Goal: Information Seeking & Learning: Learn about a topic

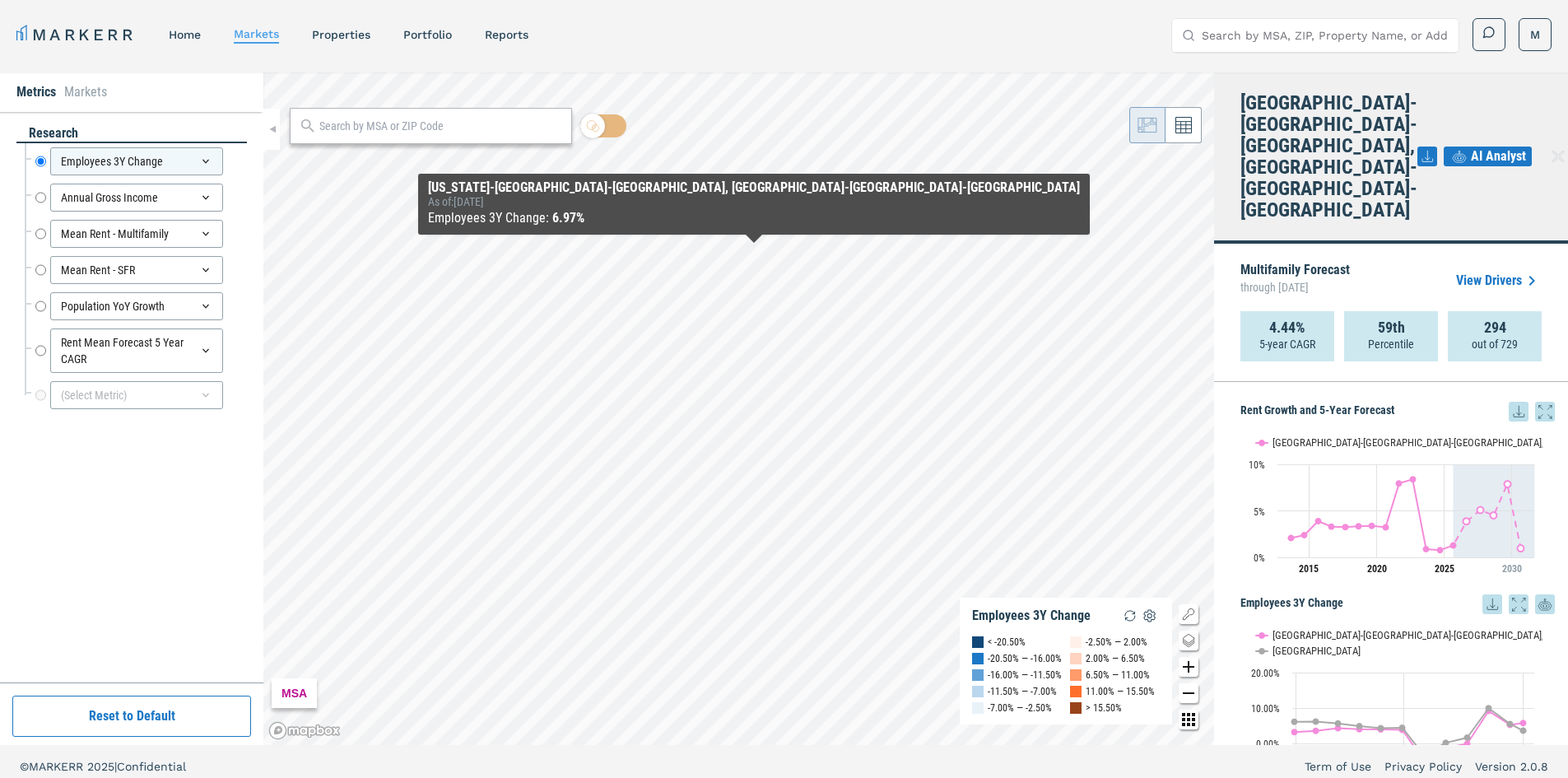
scroll to position [1108, 0]
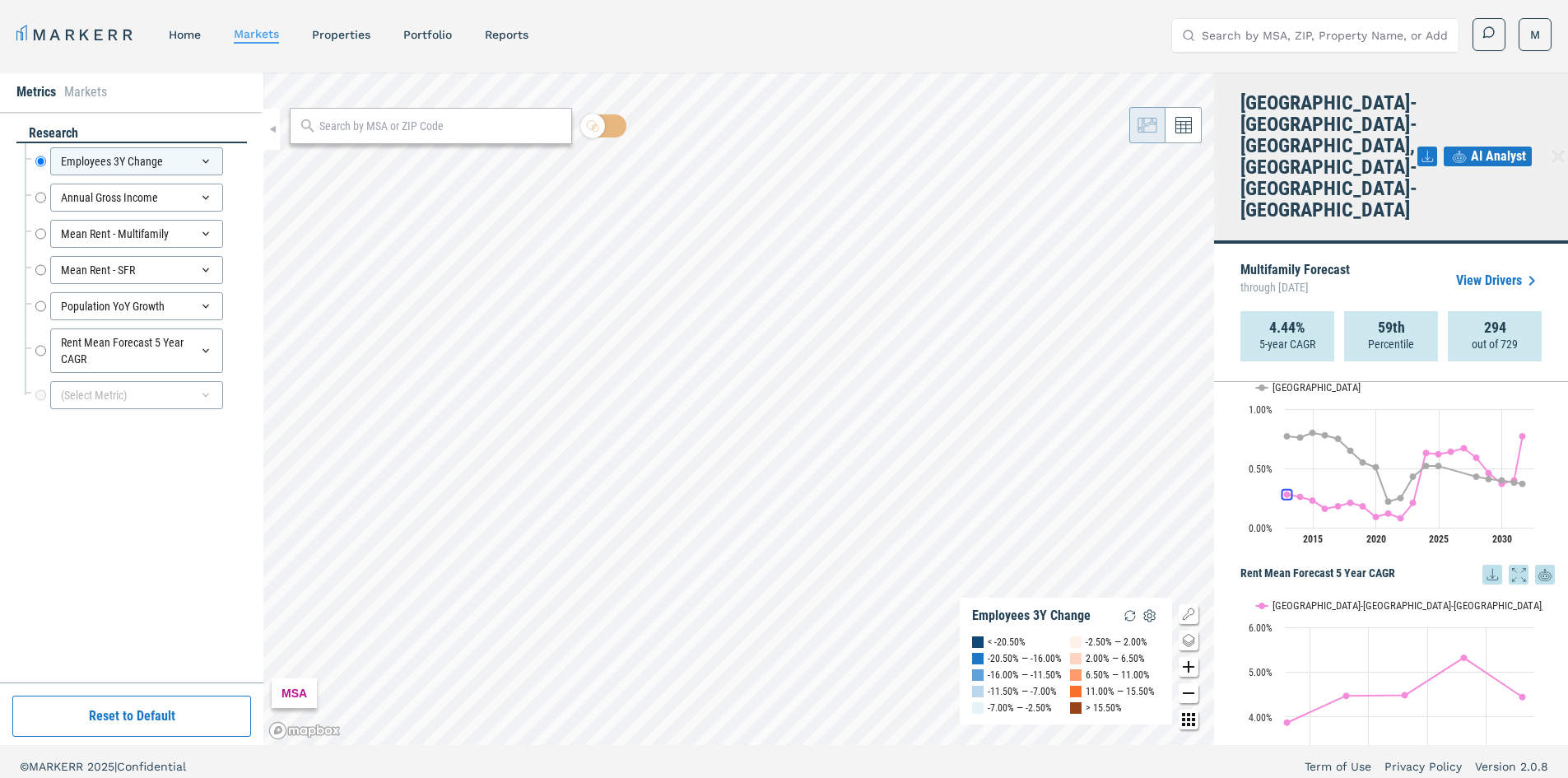
drag, startPoint x: 1230, startPoint y: 487, endPoint x: 1231, endPoint y: 527, distance: 40.0
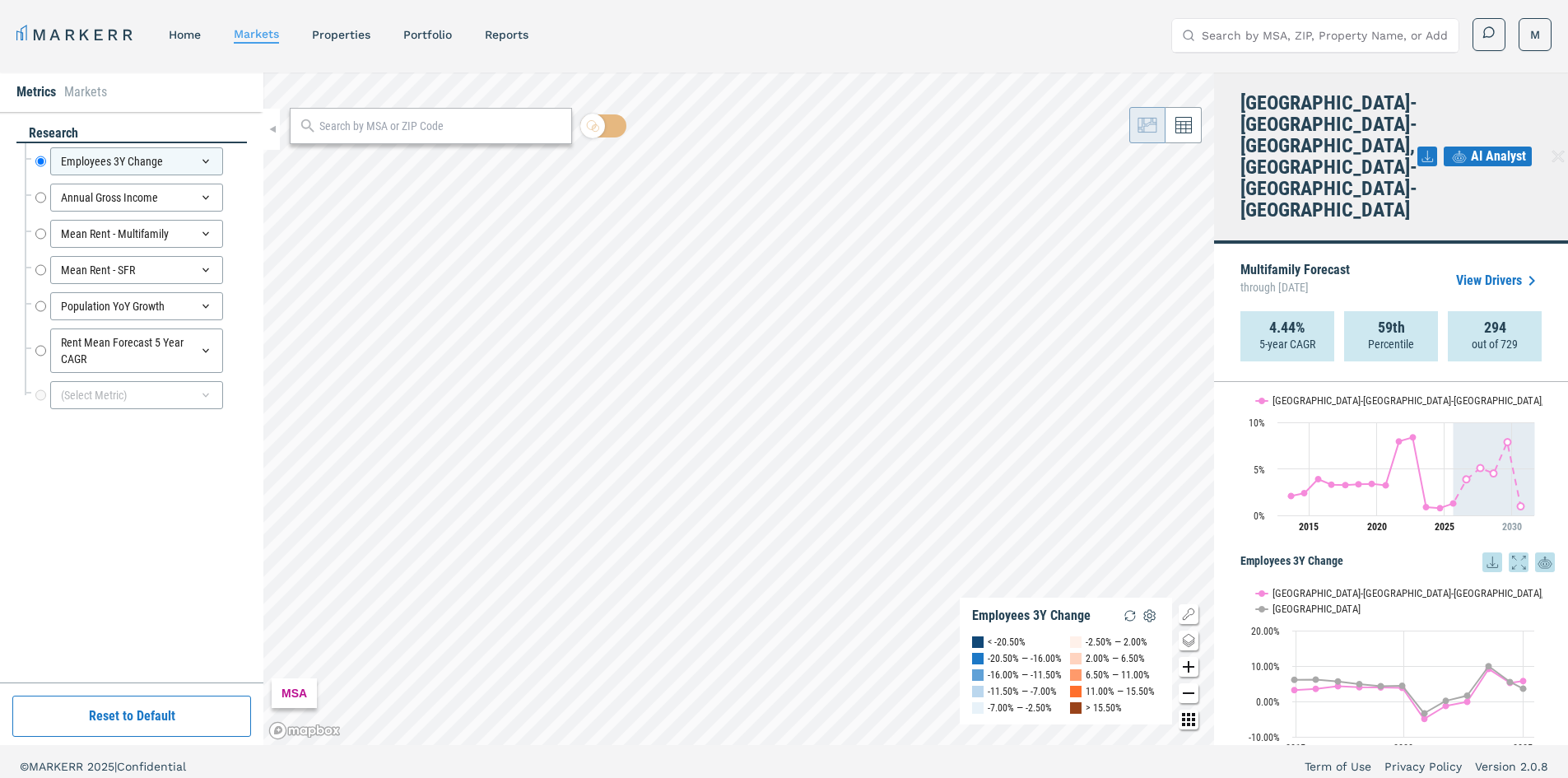
scroll to position [0, 0]
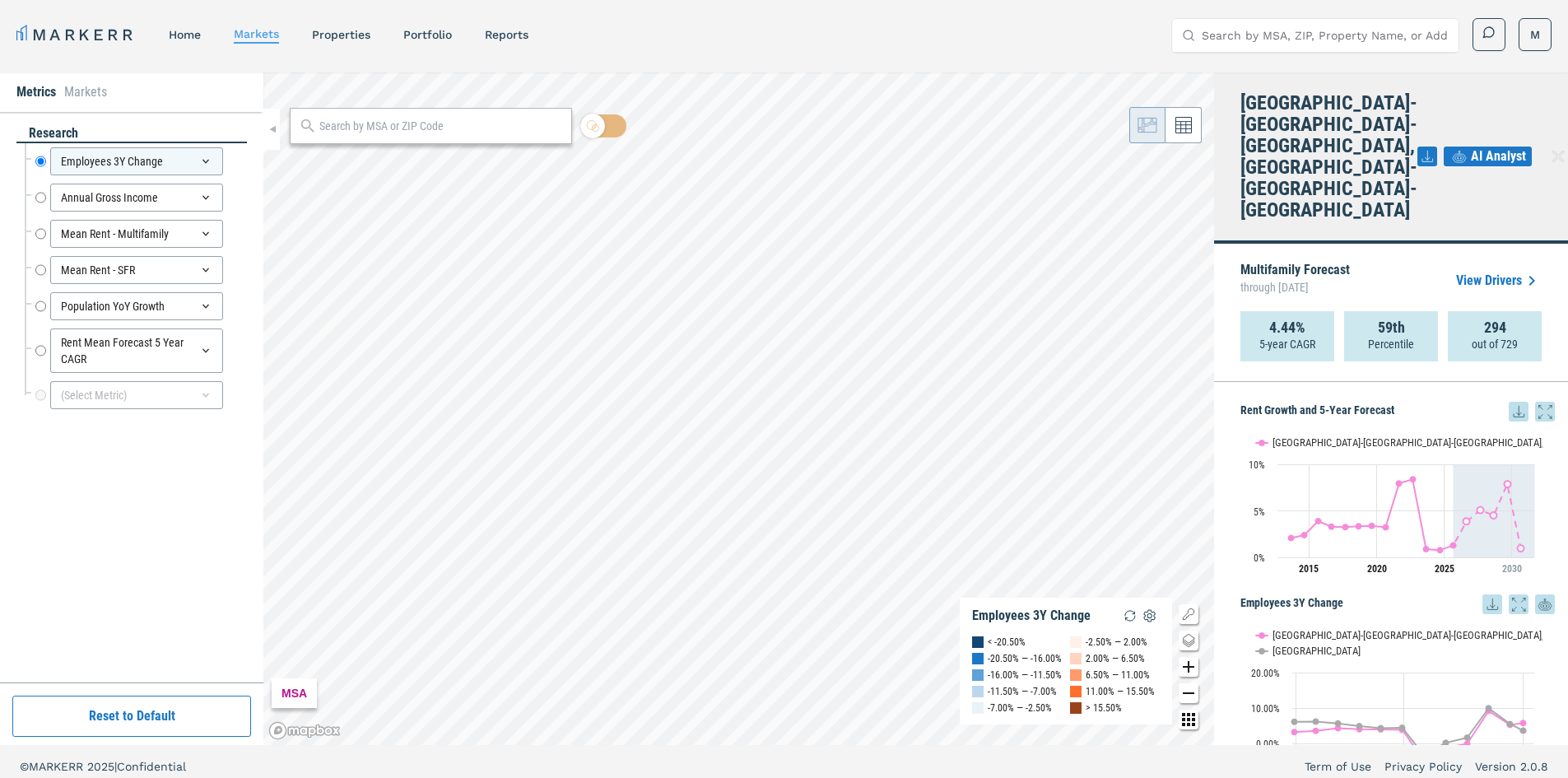
drag, startPoint x: 1231, startPoint y: 527, endPoint x: 1243, endPoint y: 394, distance: 133.5
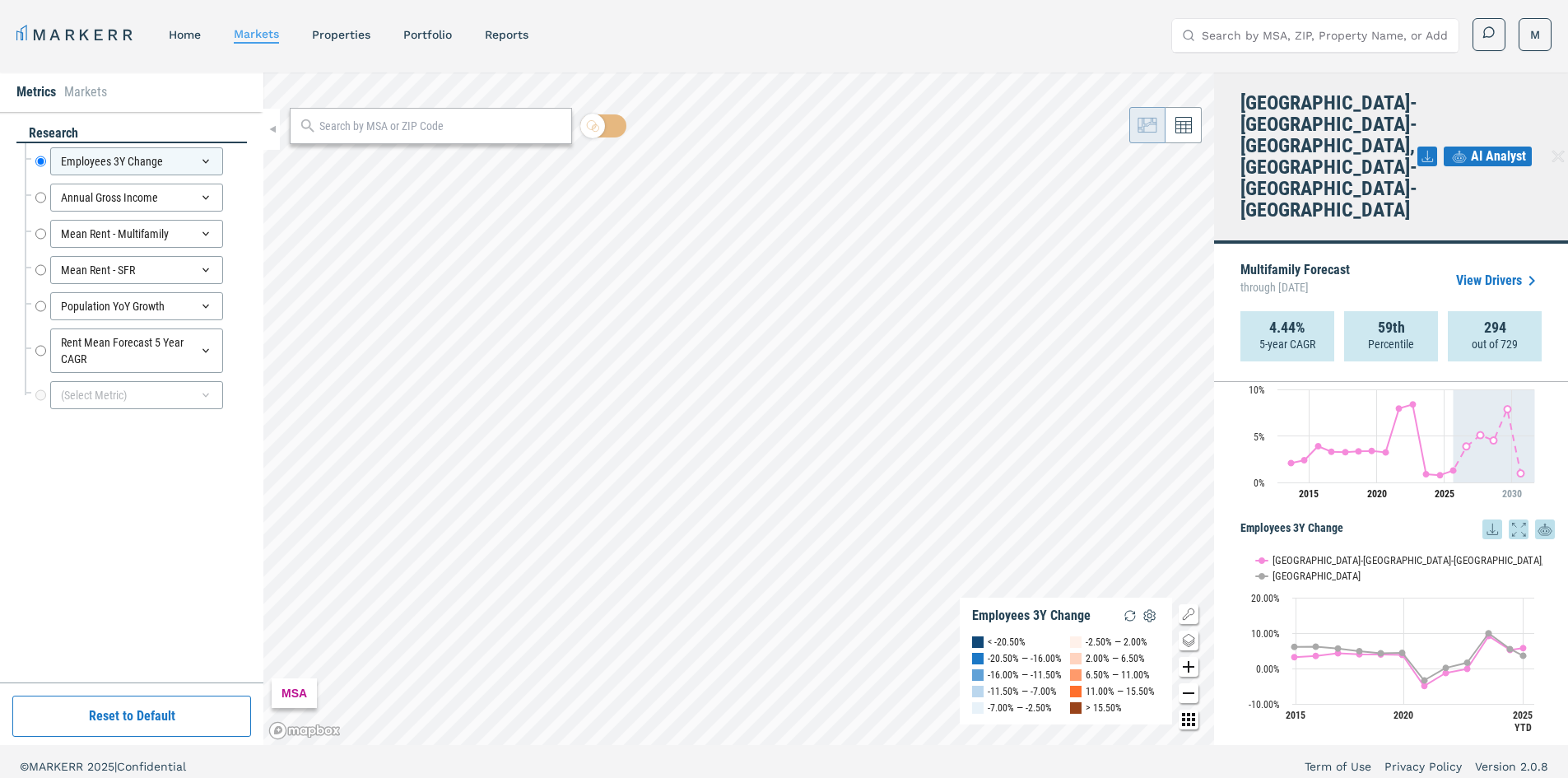
drag, startPoint x: 1228, startPoint y: 466, endPoint x: 1237, endPoint y: 507, distance: 42.0
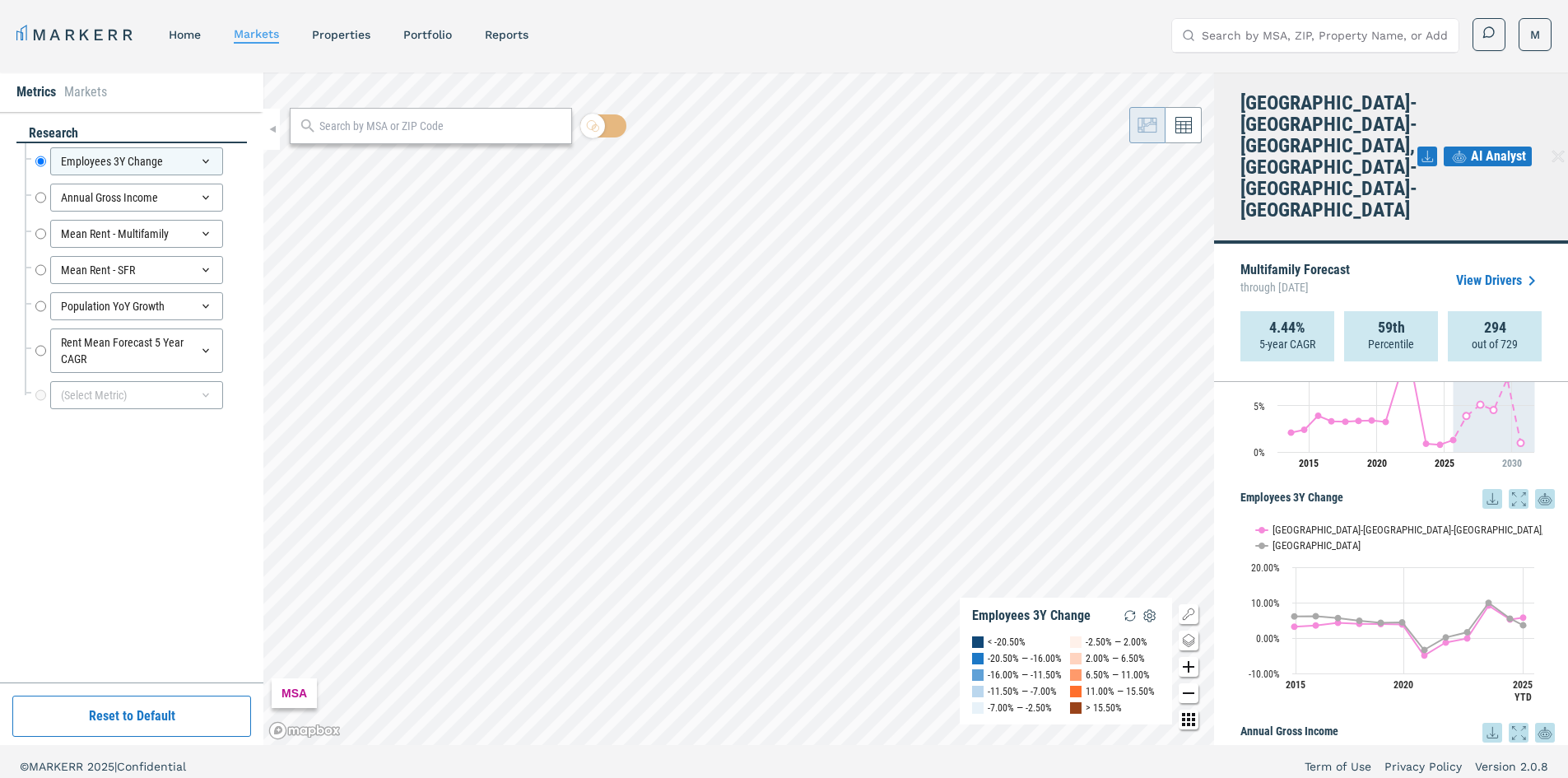
drag, startPoint x: 1237, startPoint y: 507, endPoint x: 1232, endPoint y: 540, distance: 33.4
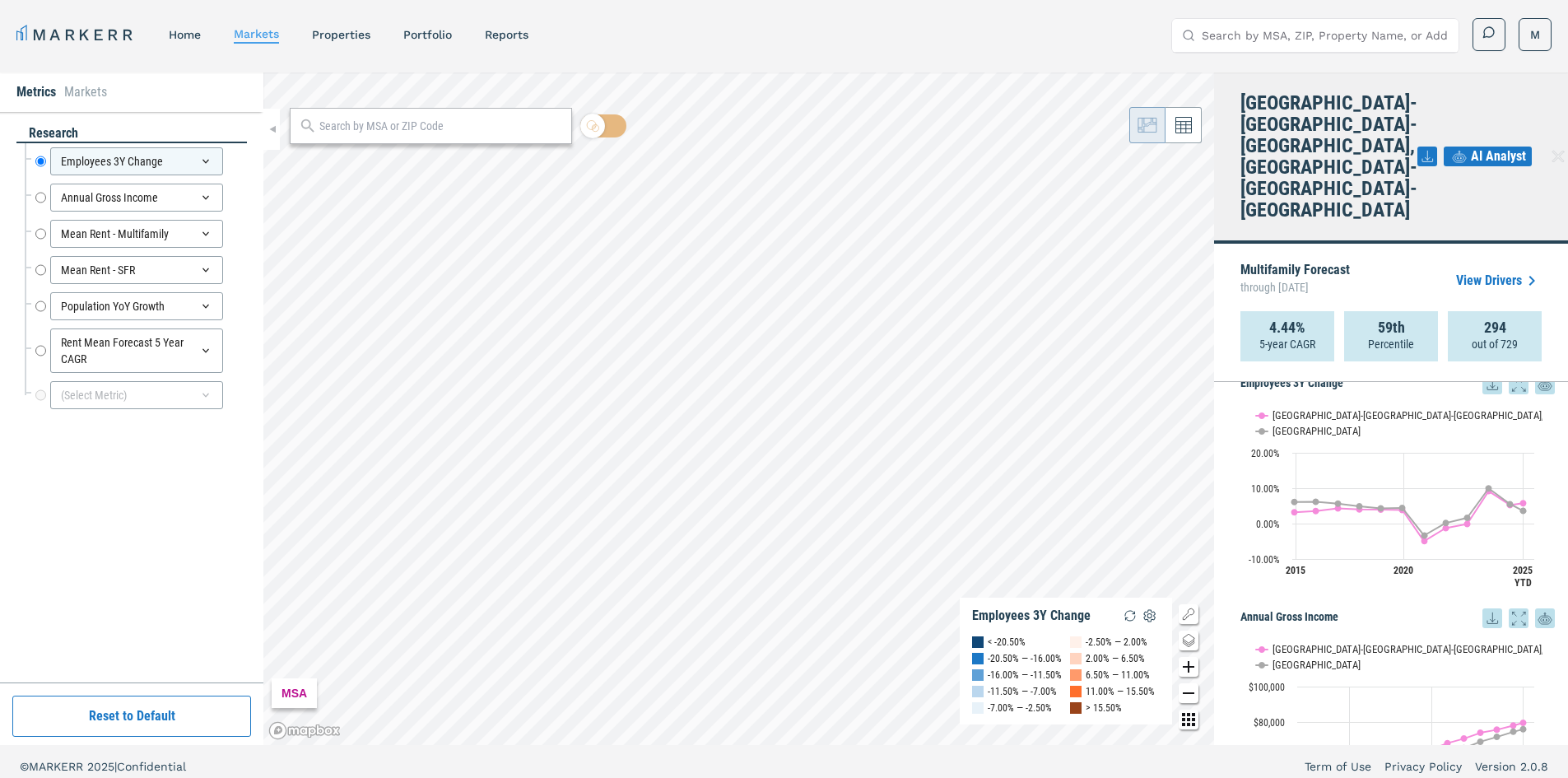
drag, startPoint x: 1232, startPoint y: 540, endPoint x: 1223, endPoint y: 578, distance: 39.1
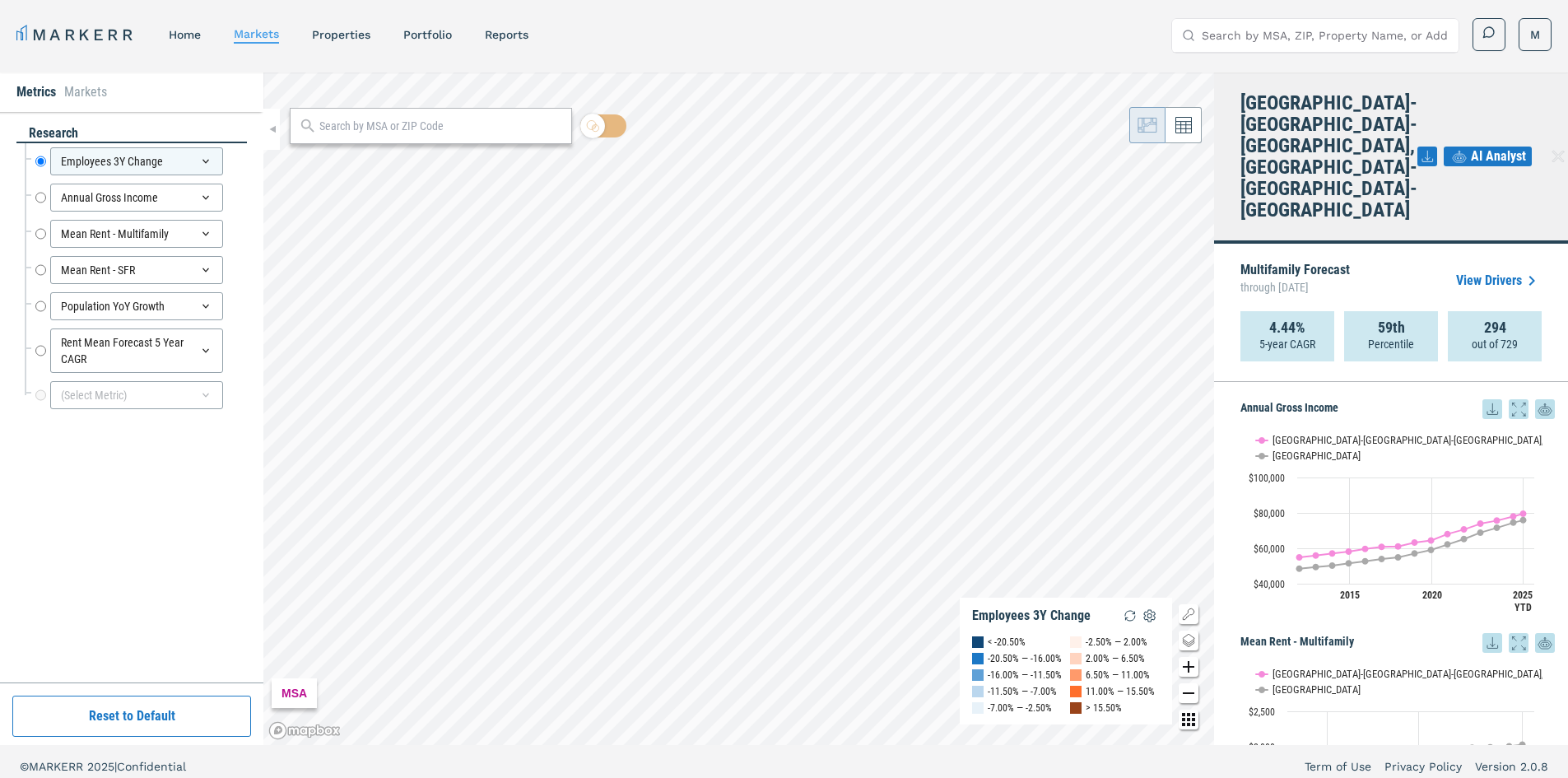
scroll to position [536, 0]
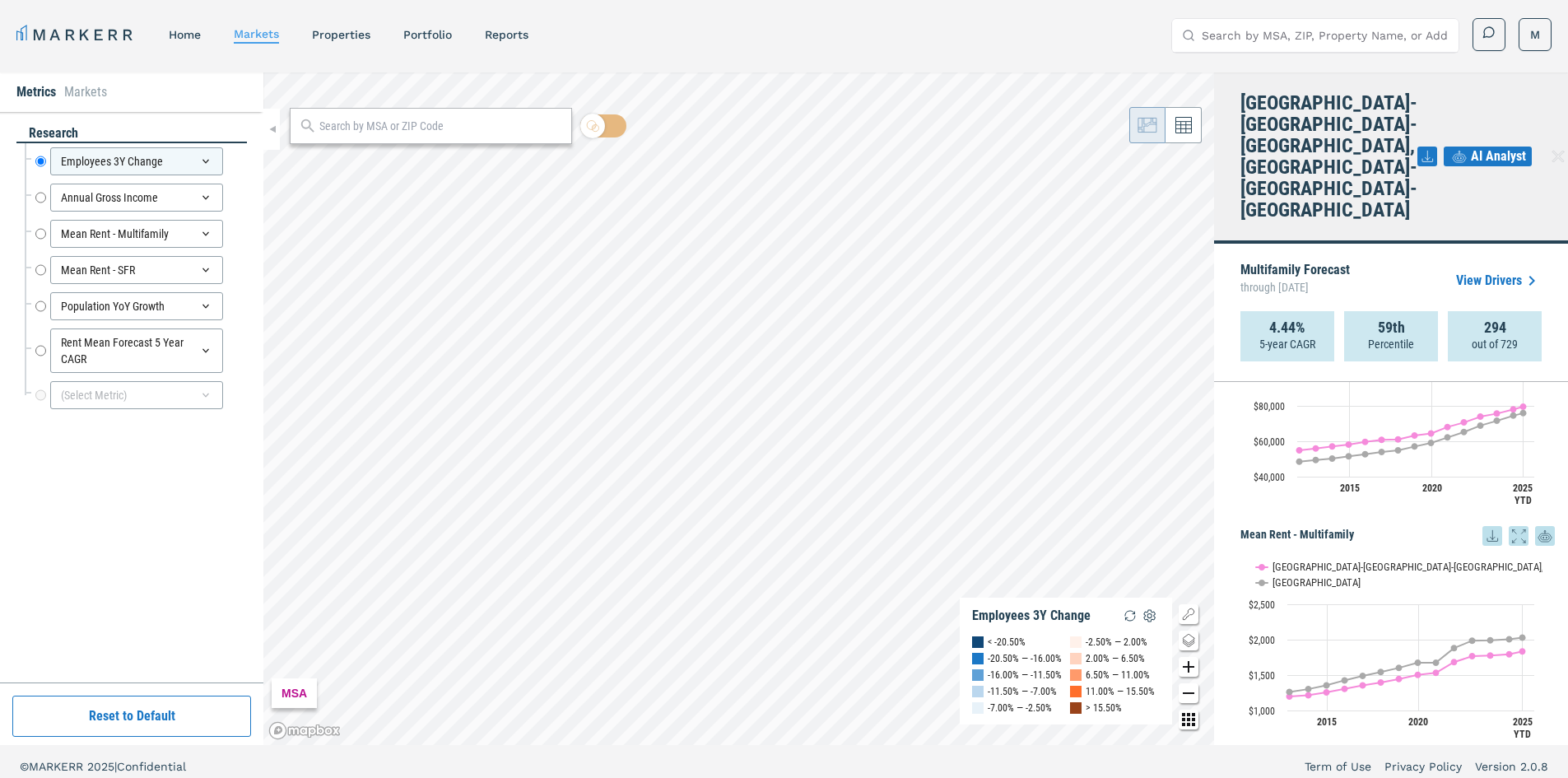
drag, startPoint x: 1223, startPoint y: 578, endPoint x: 1214, endPoint y: 664, distance: 86.5
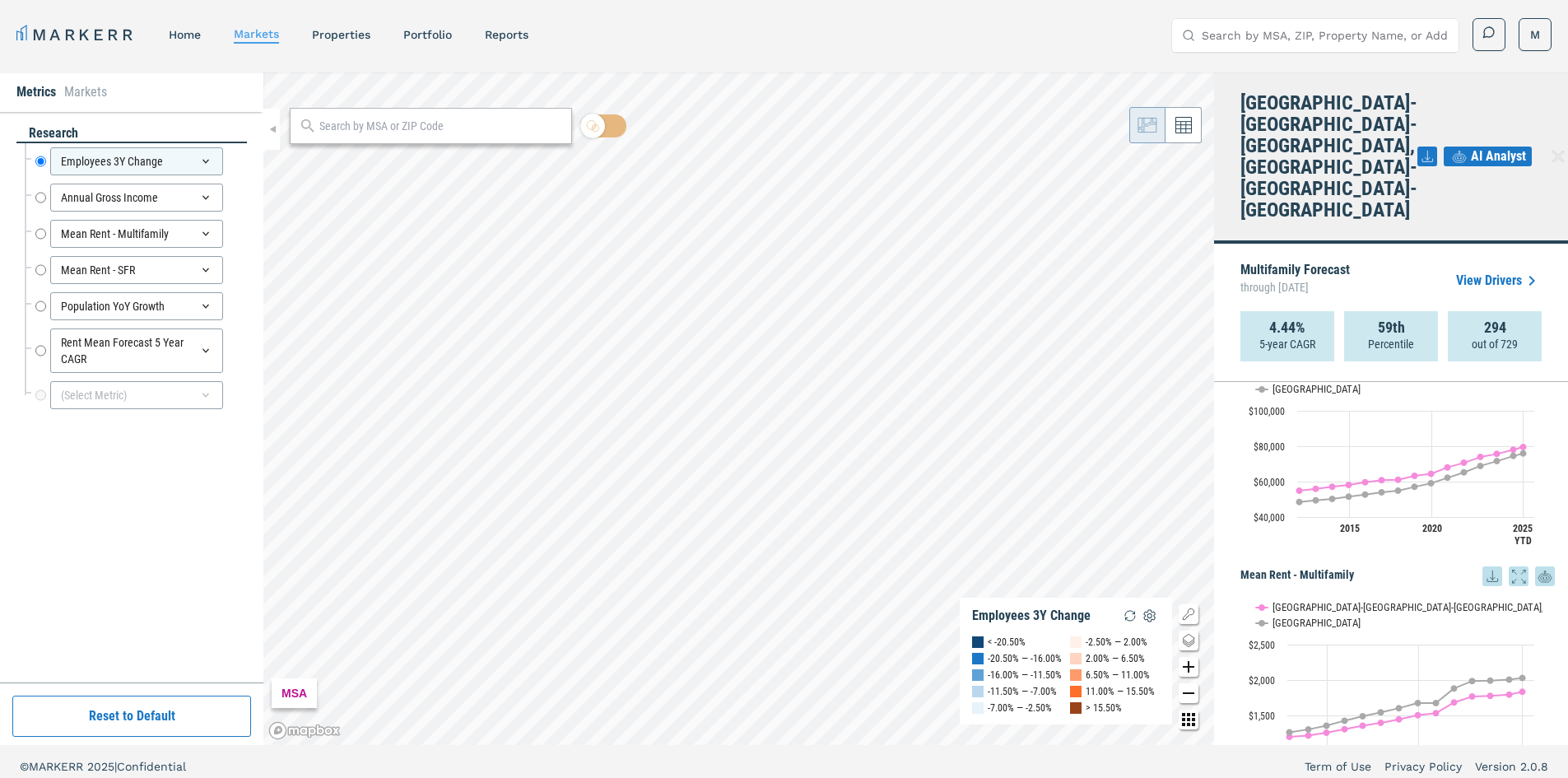
drag, startPoint x: 1235, startPoint y: 557, endPoint x: 1238, endPoint y: 526, distance: 31.1
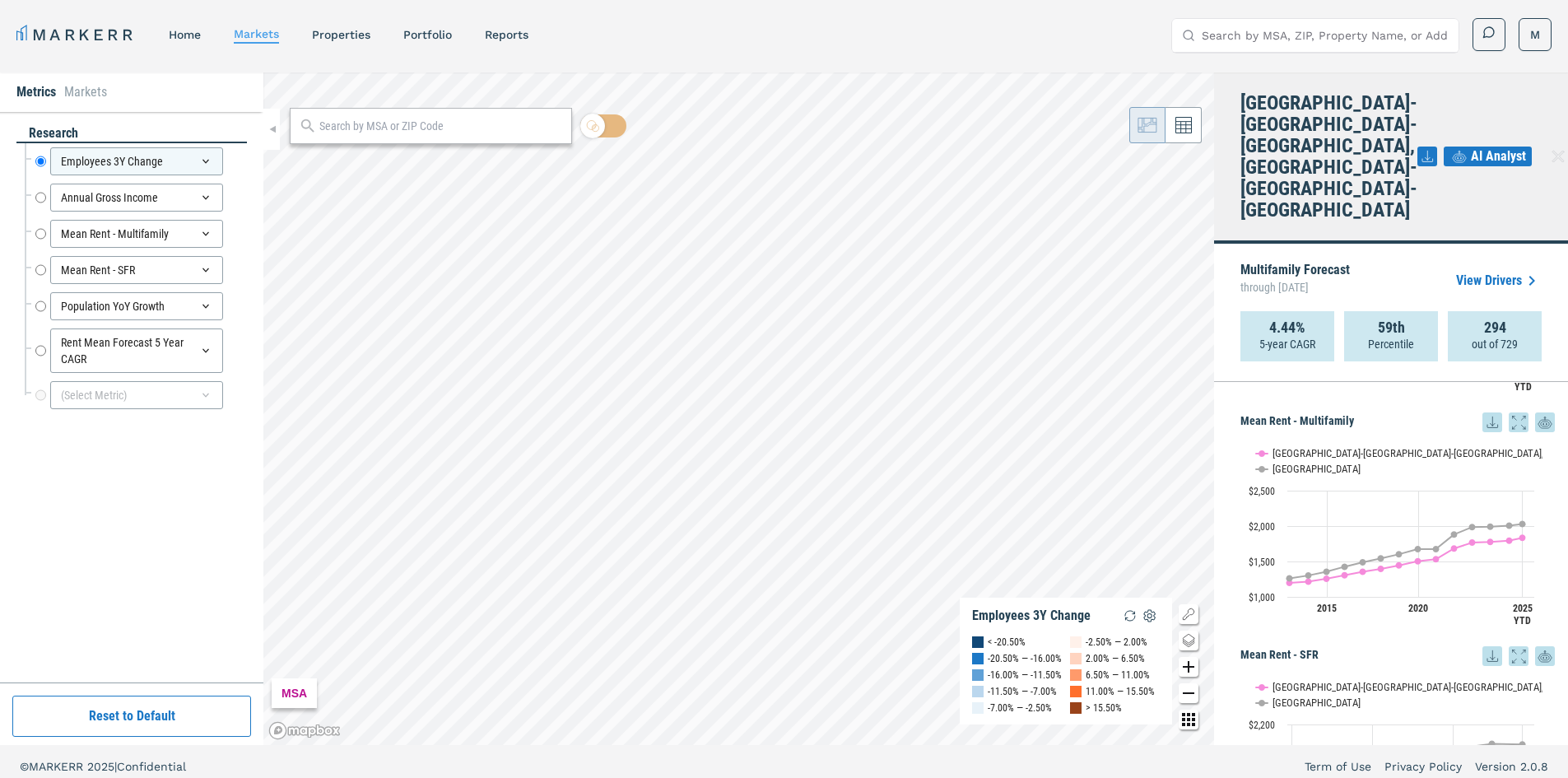
drag, startPoint x: 1224, startPoint y: 613, endPoint x: 1223, endPoint y: 652, distance: 39.0
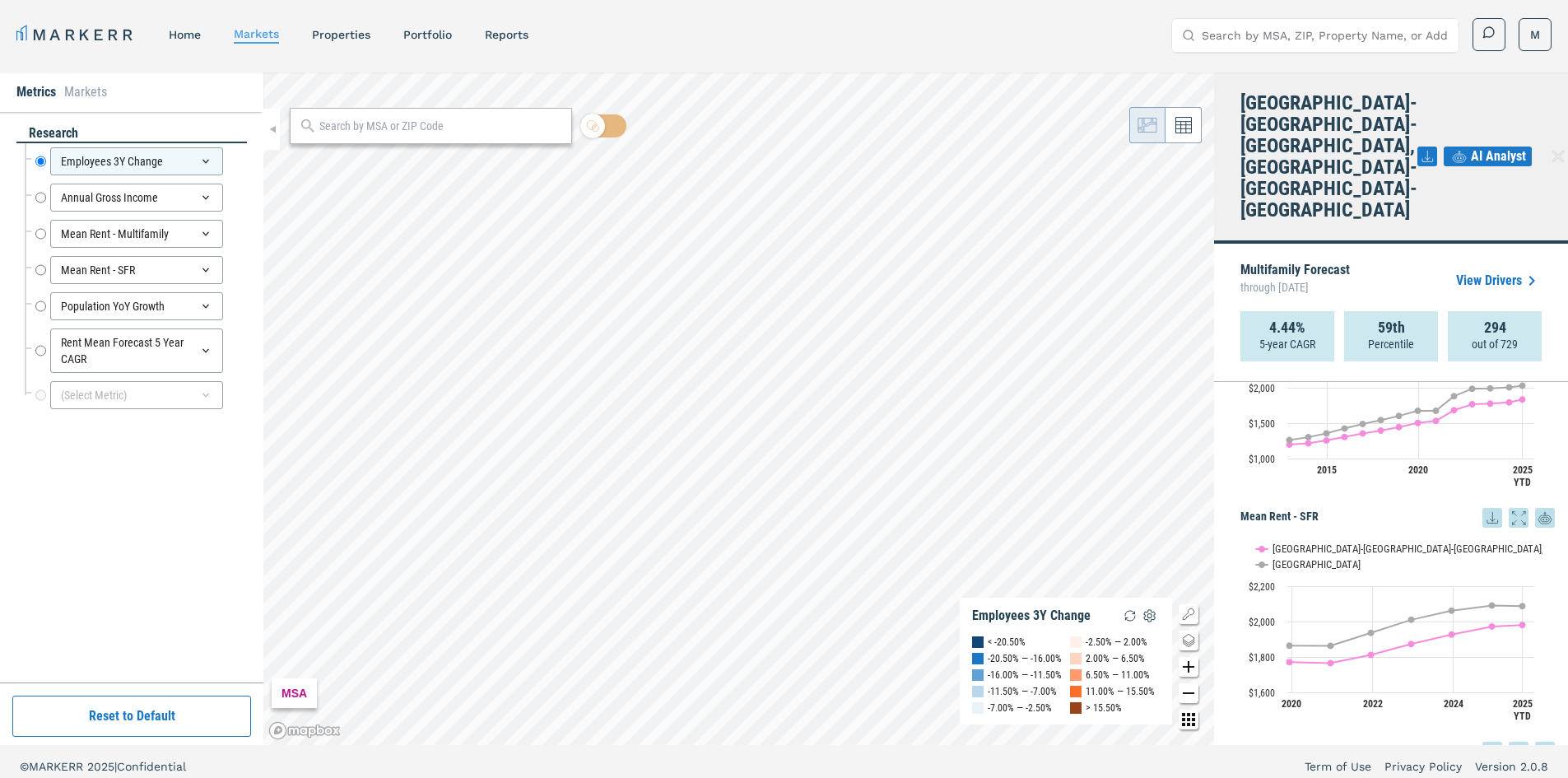
drag, startPoint x: 1240, startPoint y: 555, endPoint x: 1235, endPoint y: 579, distance: 24.5
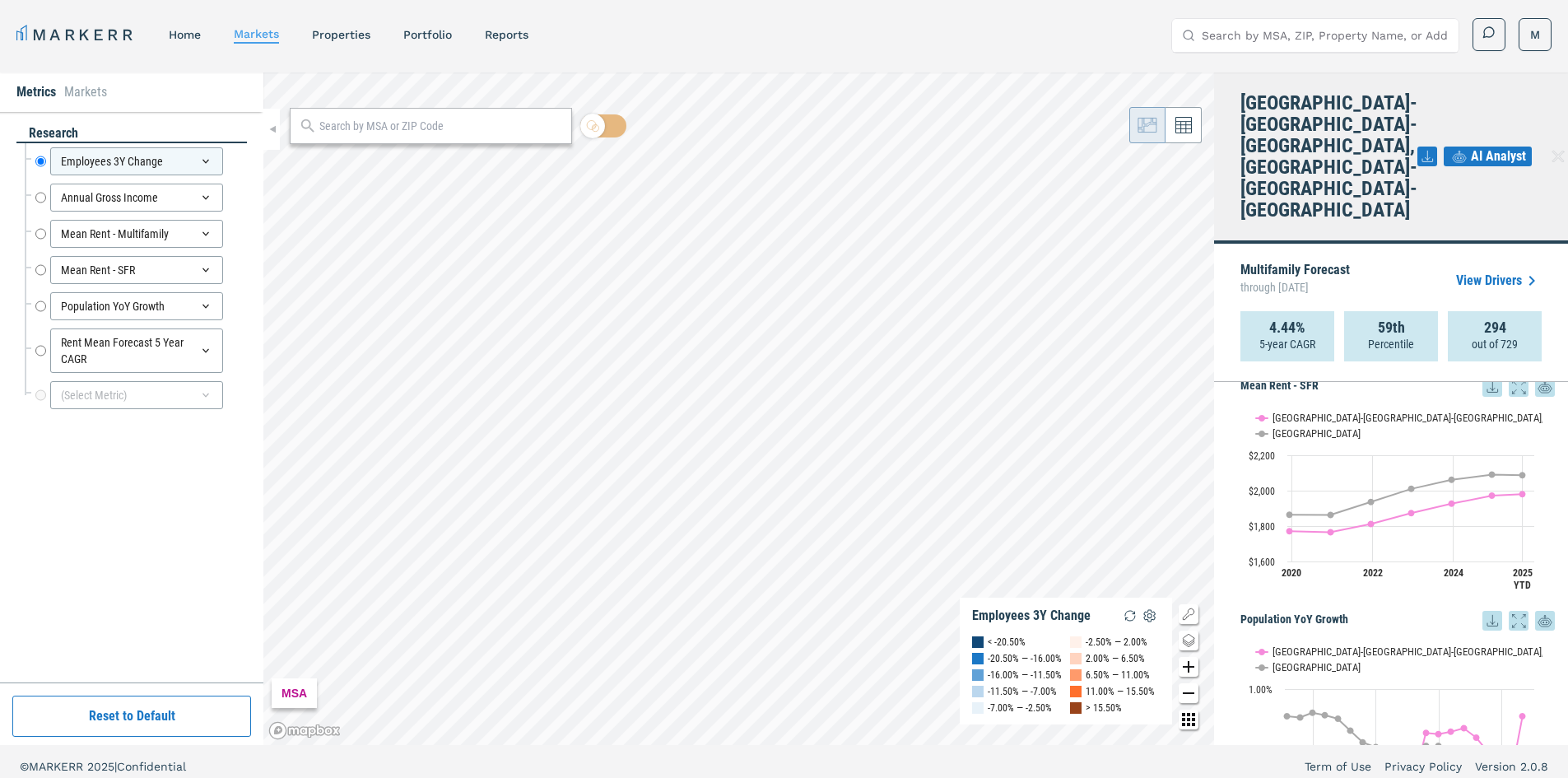
drag, startPoint x: 1251, startPoint y: 539, endPoint x: 1250, endPoint y: 600, distance: 61.0
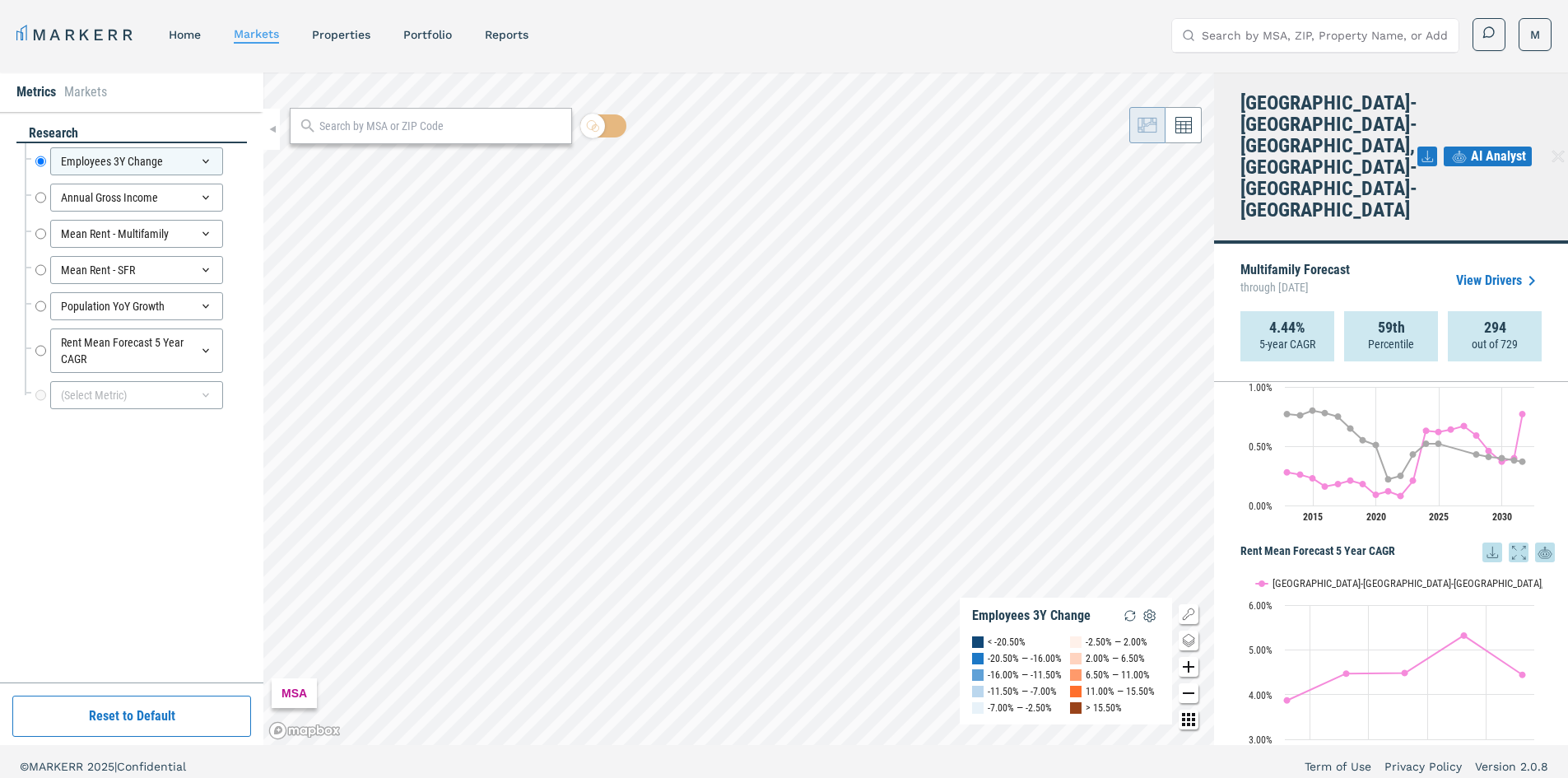
drag, startPoint x: 1254, startPoint y: 567, endPoint x: 1238, endPoint y: 639, distance: 73.8
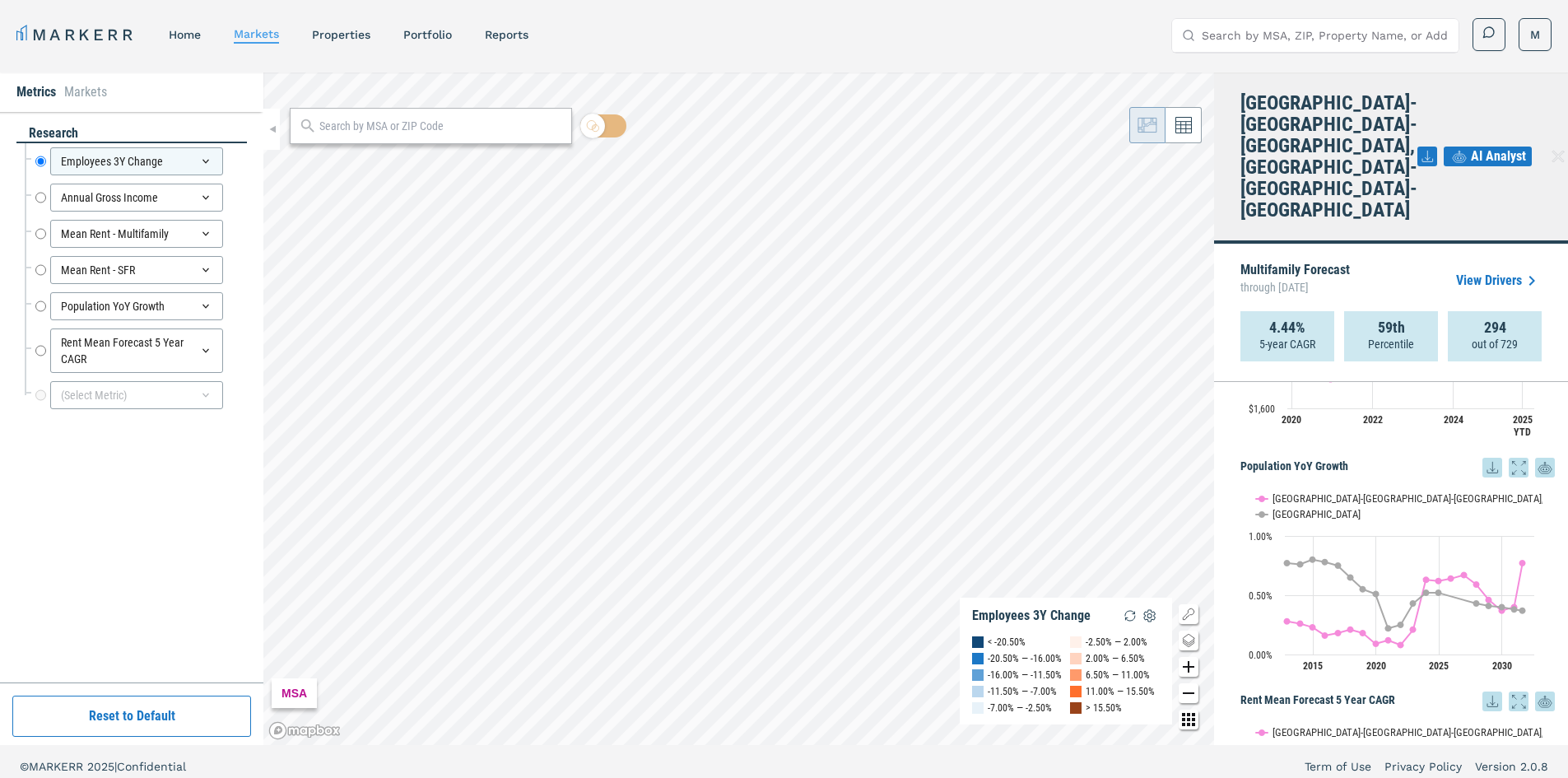
drag, startPoint x: 1247, startPoint y: 589, endPoint x: 1257, endPoint y: 535, distance: 54.9
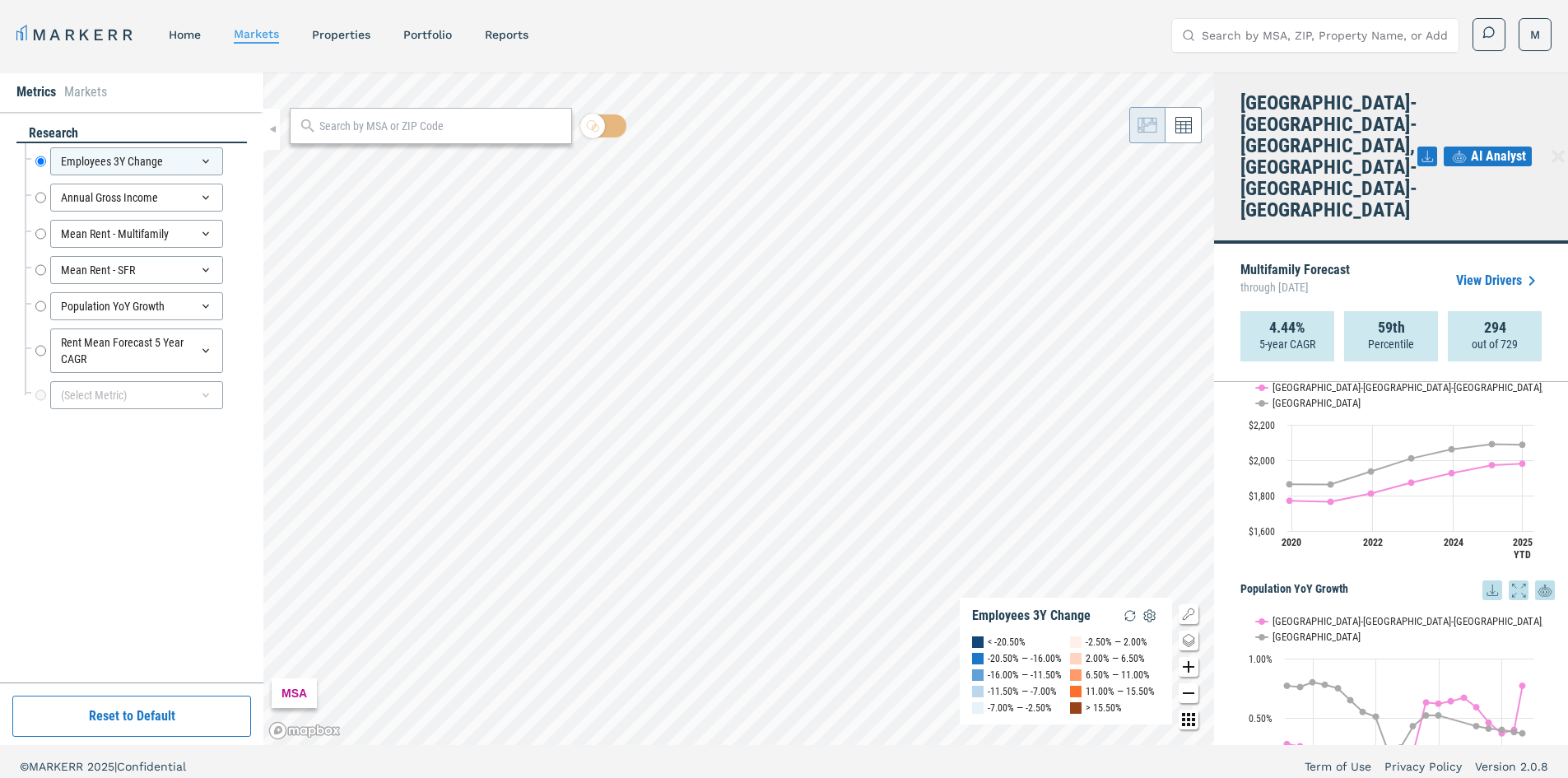
drag, startPoint x: 1242, startPoint y: 512, endPoint x: 1246, endPoint y: 460, distance: 52.2
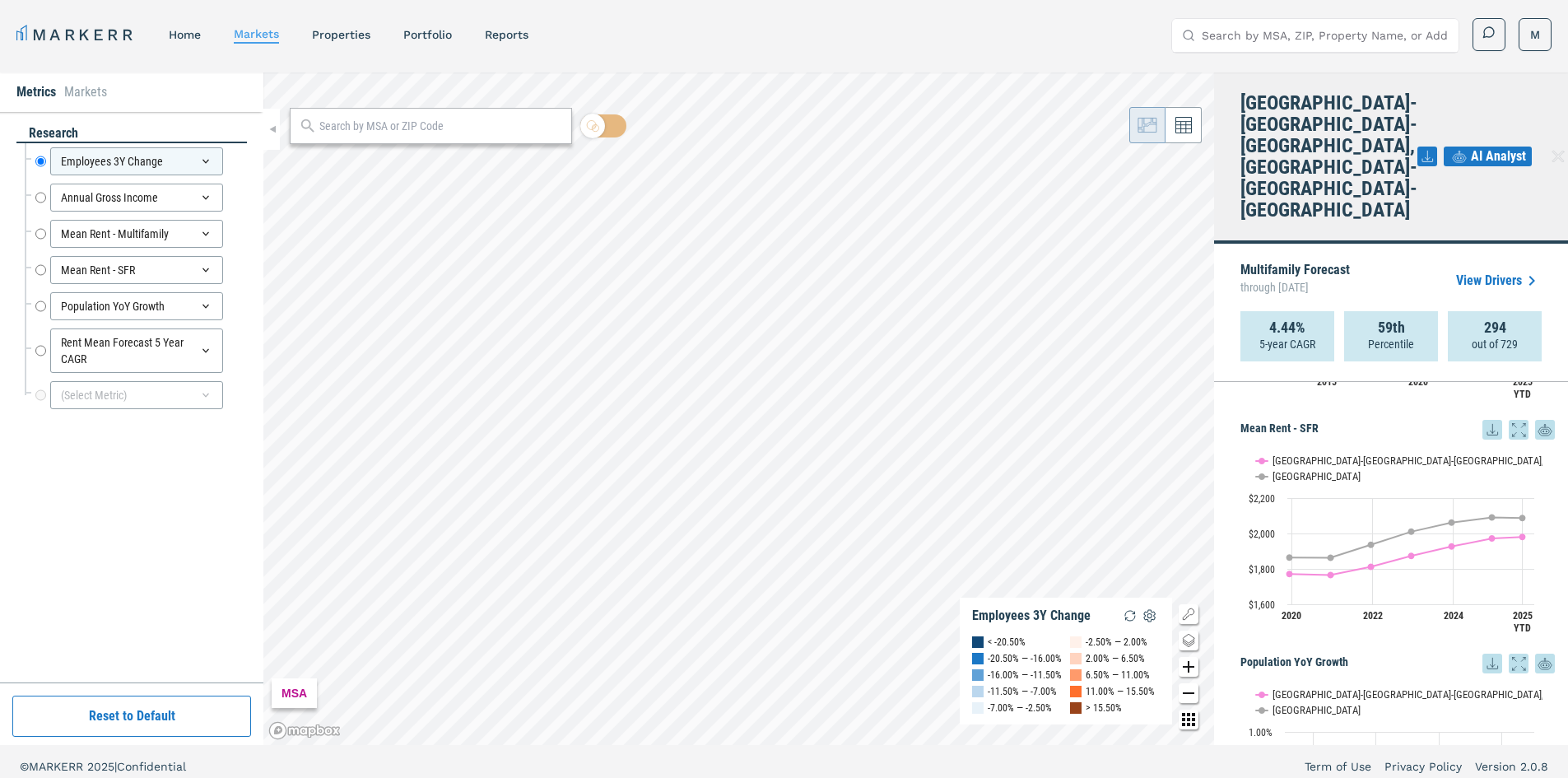
scroll to position [796, 0]
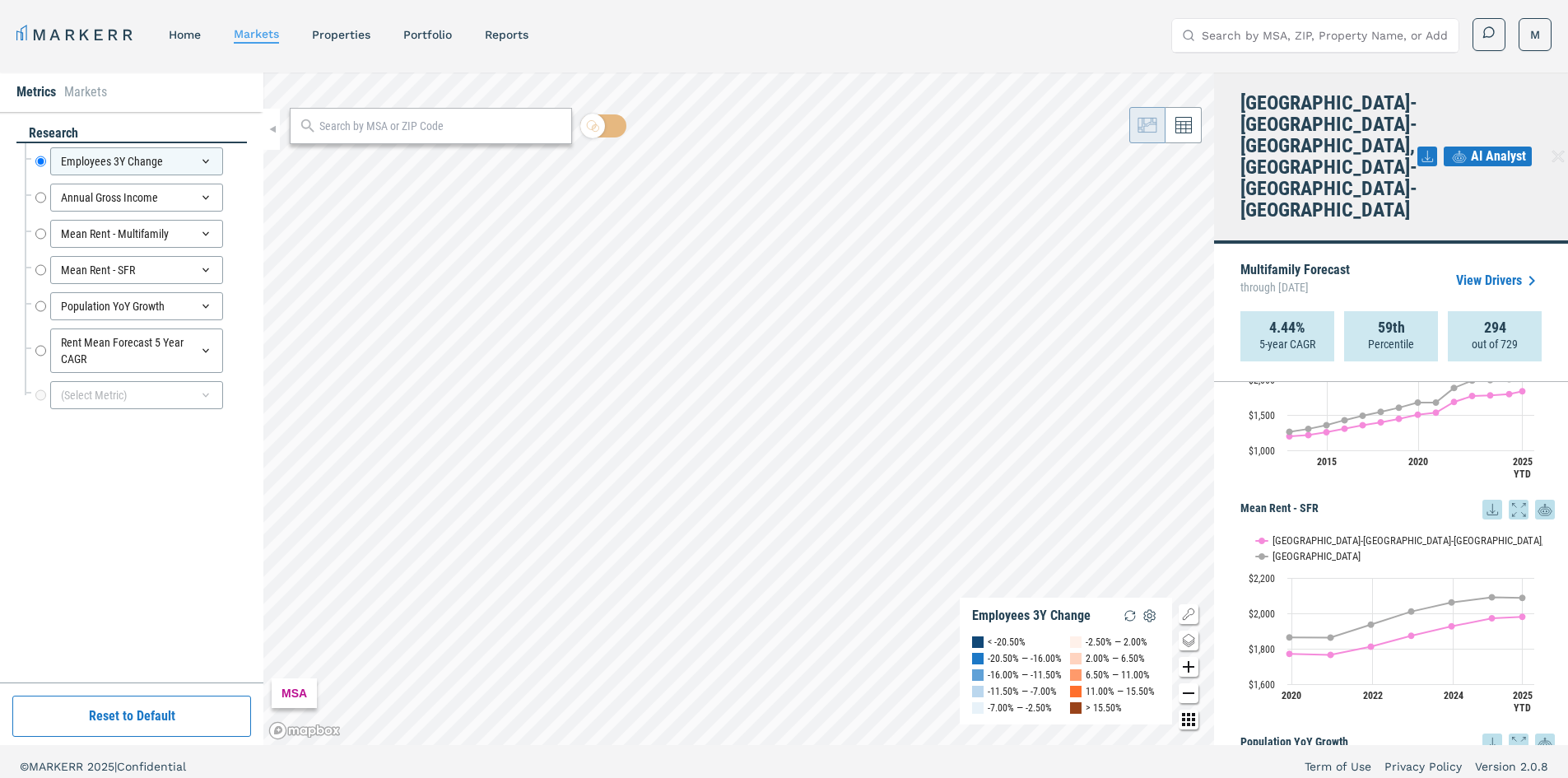
drag, startPoint x: 1216, startPoint y: 510, endPoint x: 1228, endPoint y: 455, distance: 56.3
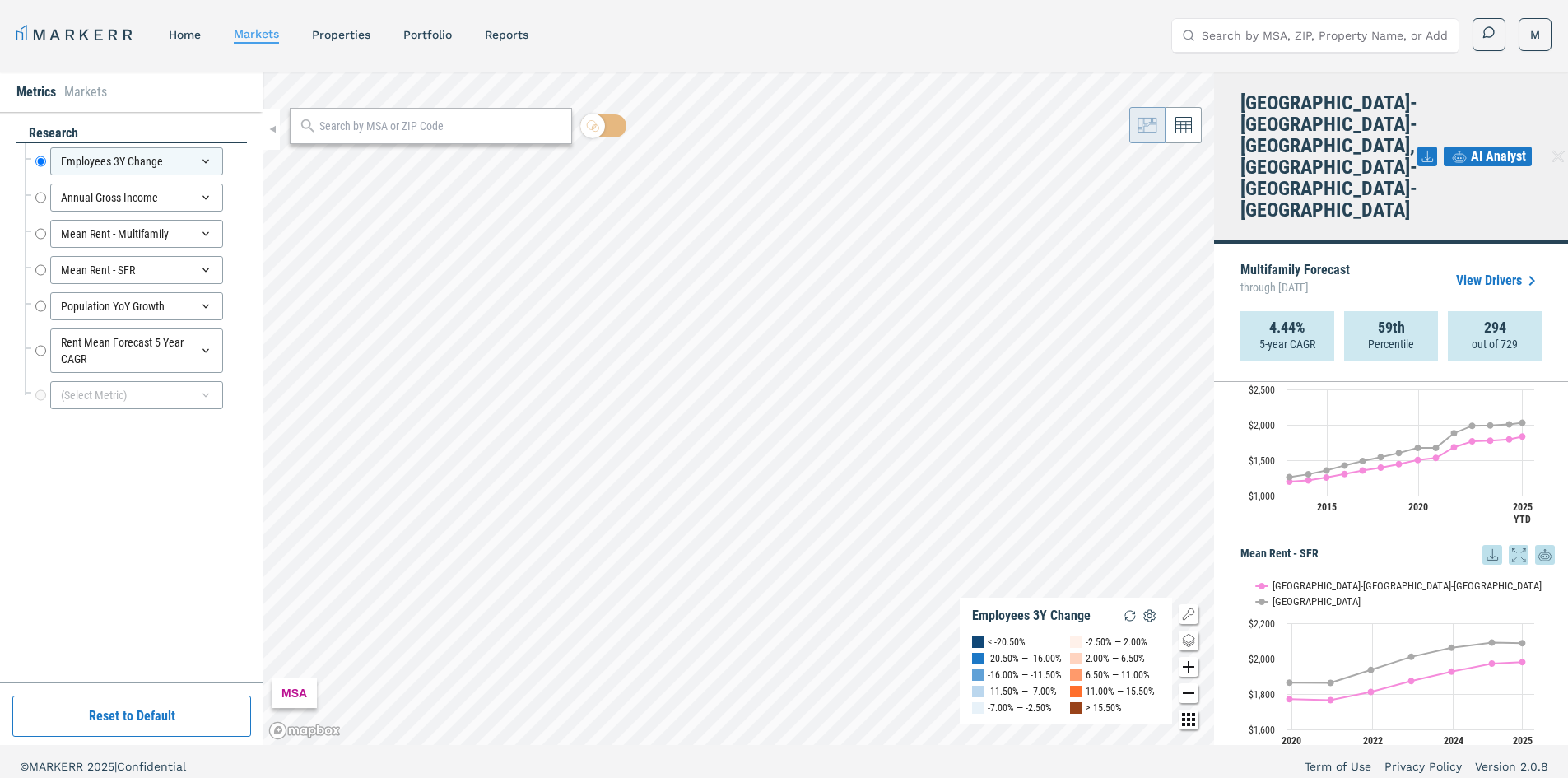
drag, startPoint x: 1233, startPoint y: 501, endPoint x: 1241, endPoint y: 422, distance: 79.4
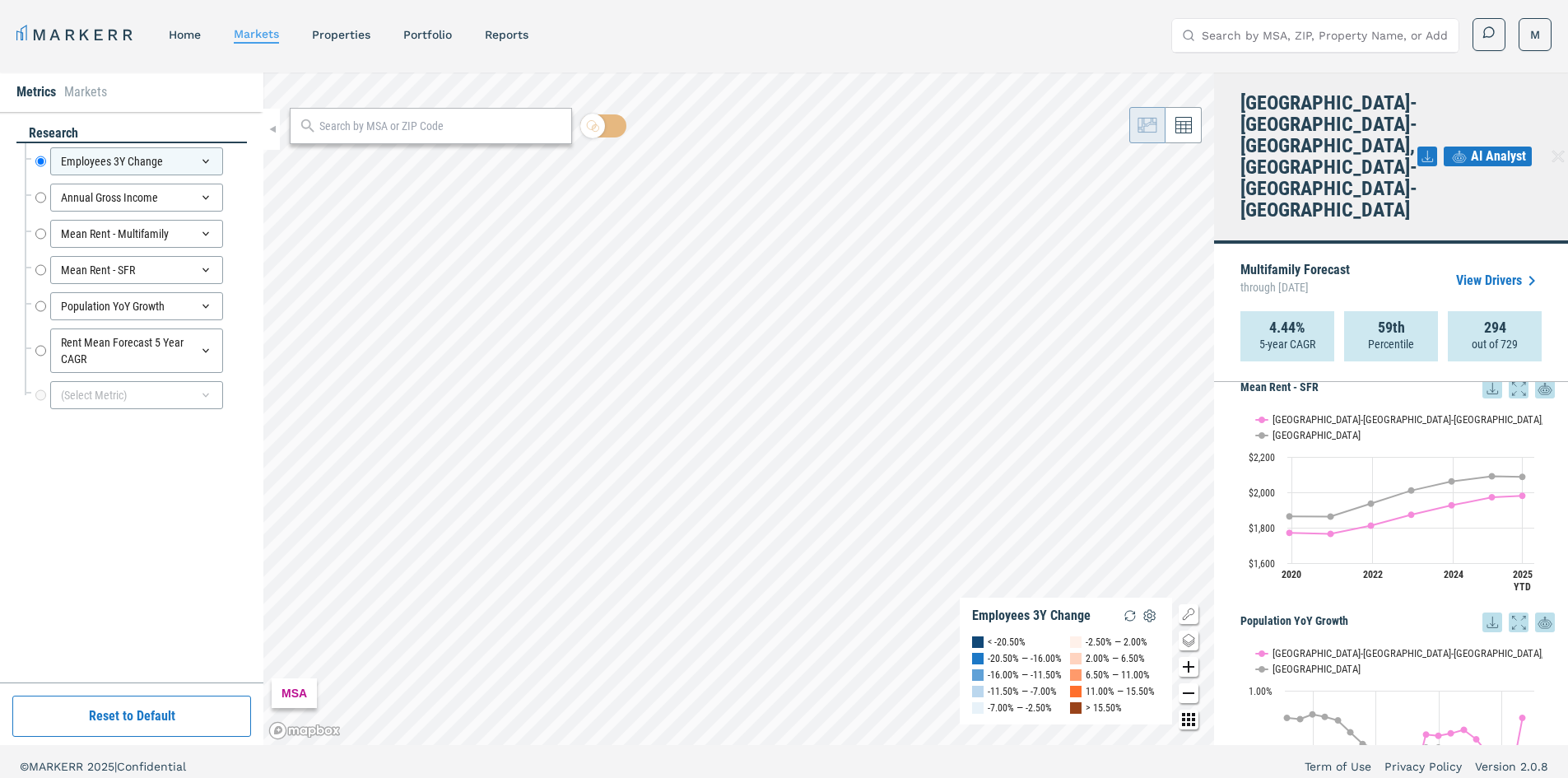
scroll to position [995, 0]
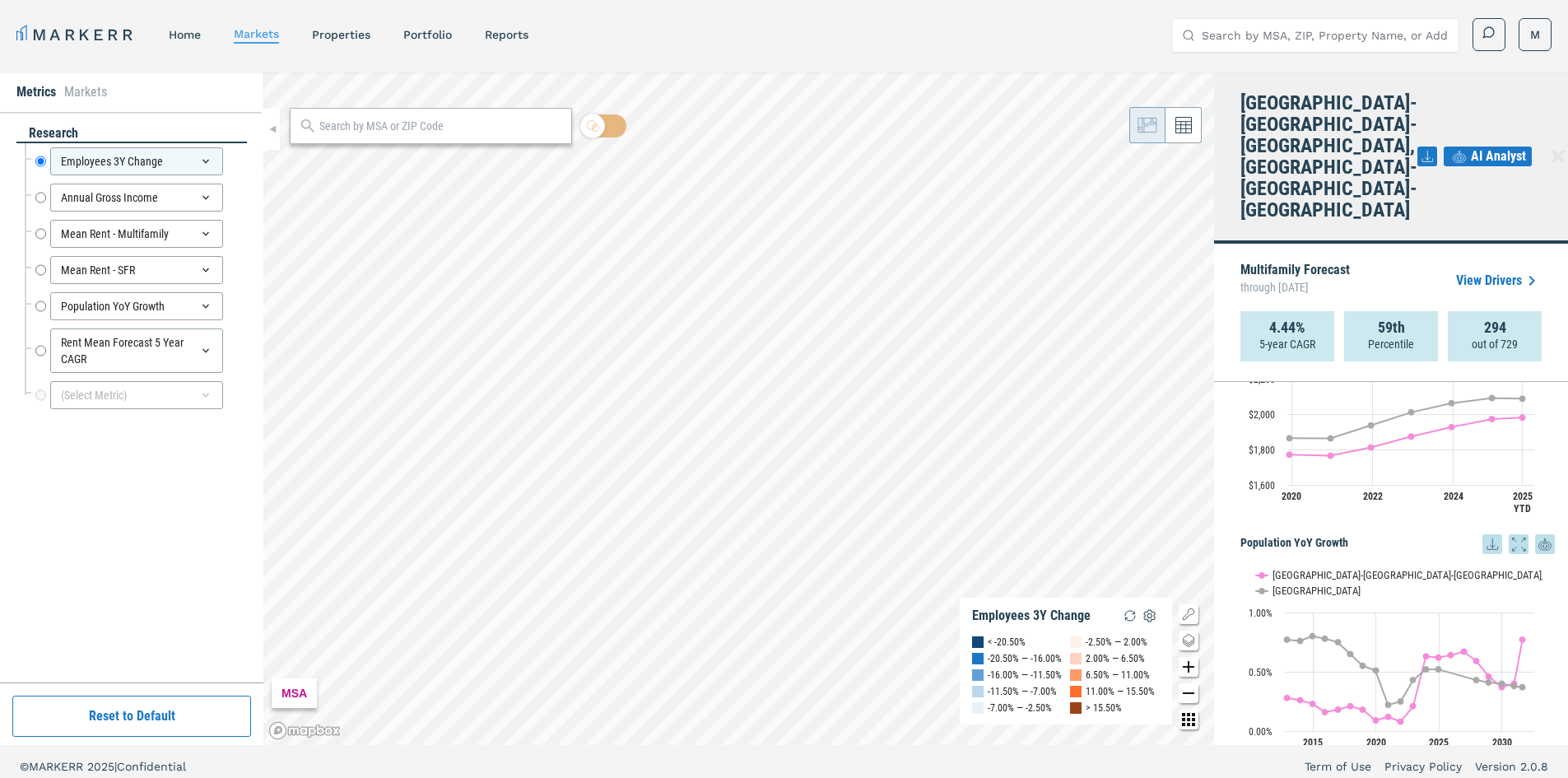
drag, startPoint x: 1241, startPoint y: 430, endPoint x: 1245, endPoint y: 502, distance: 72.1
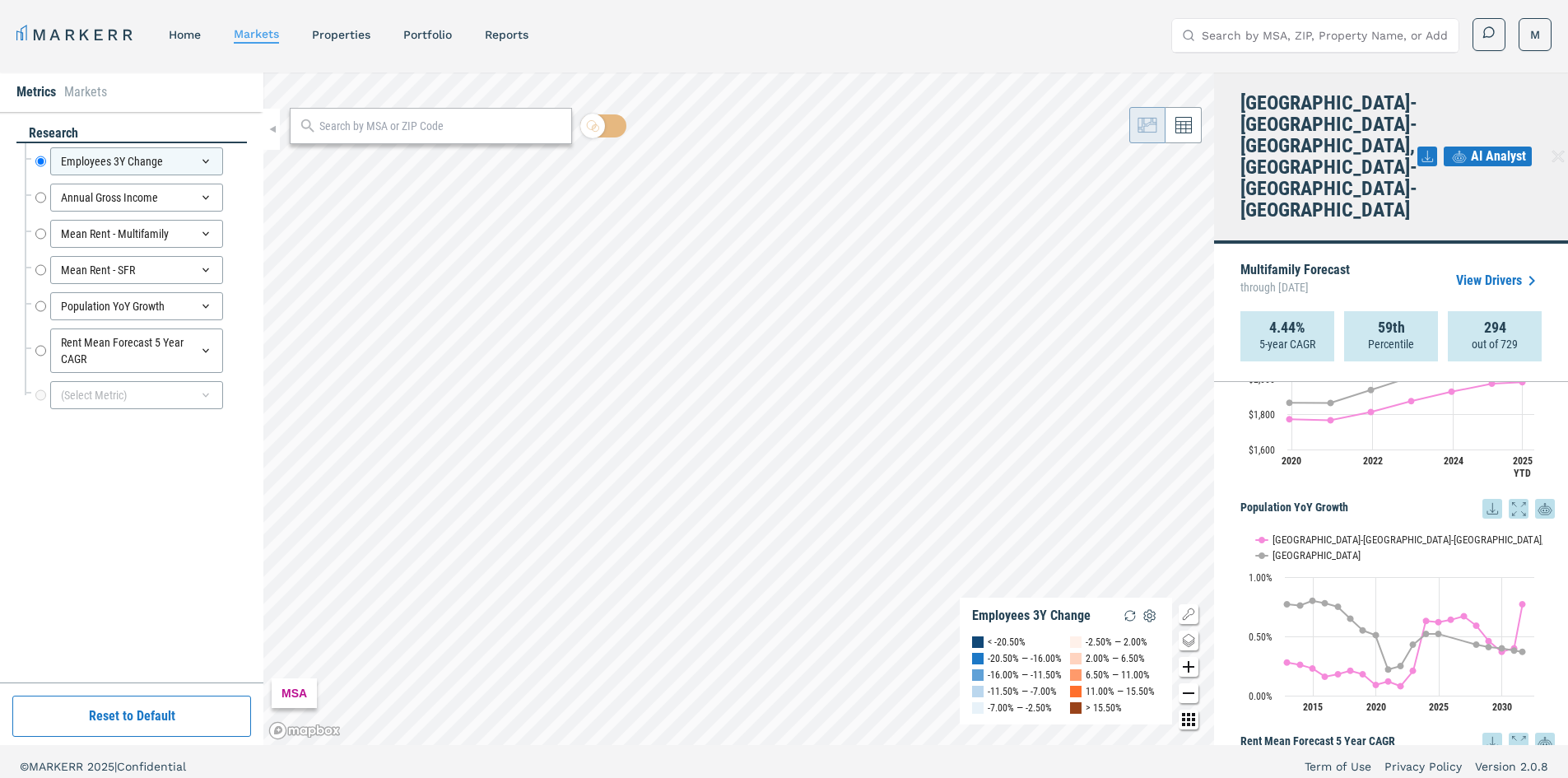
scroll to position [1044, 0]
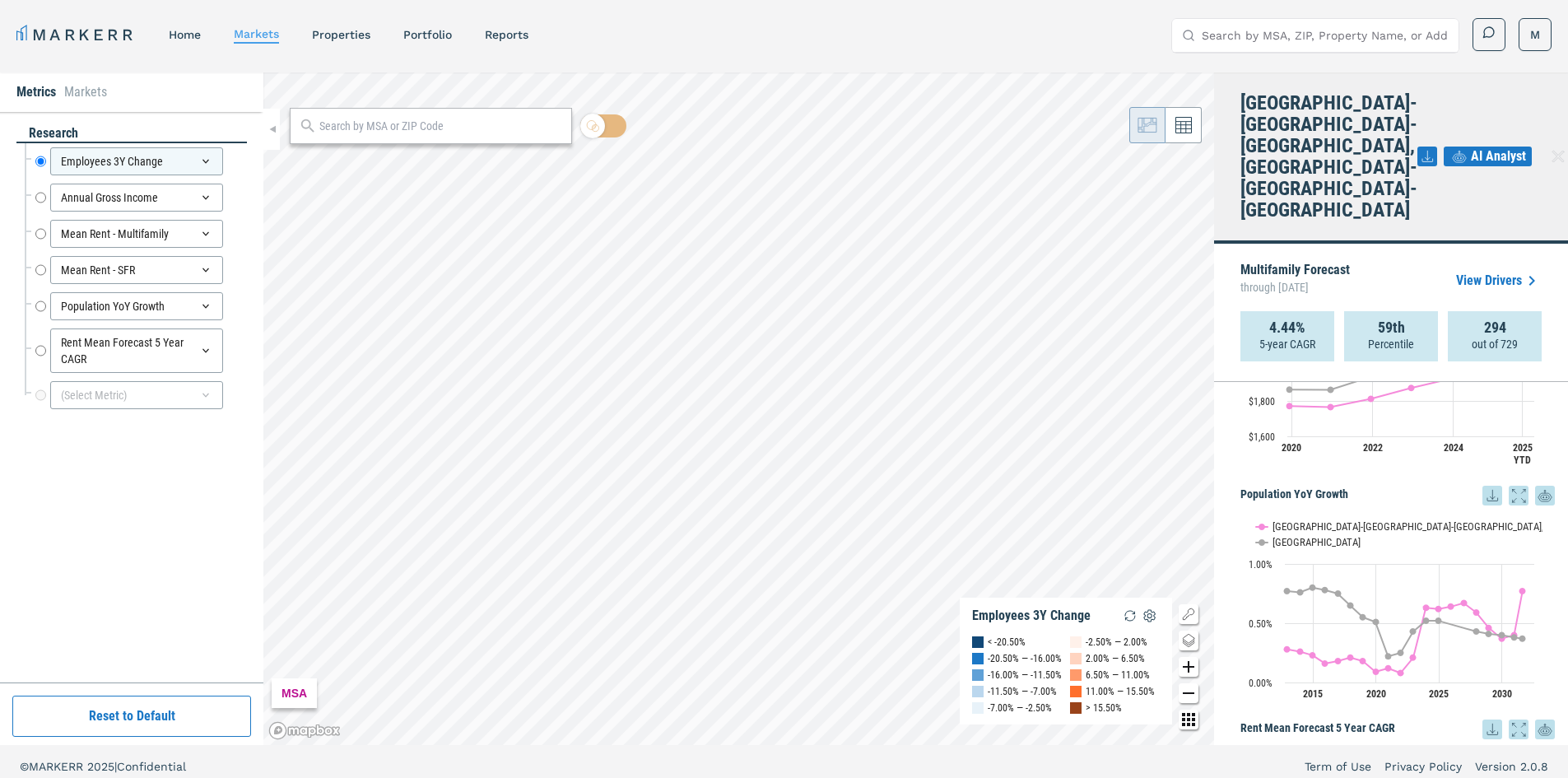
drag, startPoint x: 1246, startPoint y: 497, endPoint x: 1246, endPoint y: 531, distance: 34.0
click at [1482, 271] on link "View Drivers" at bounding box center [1498, 281] width 86 height 20
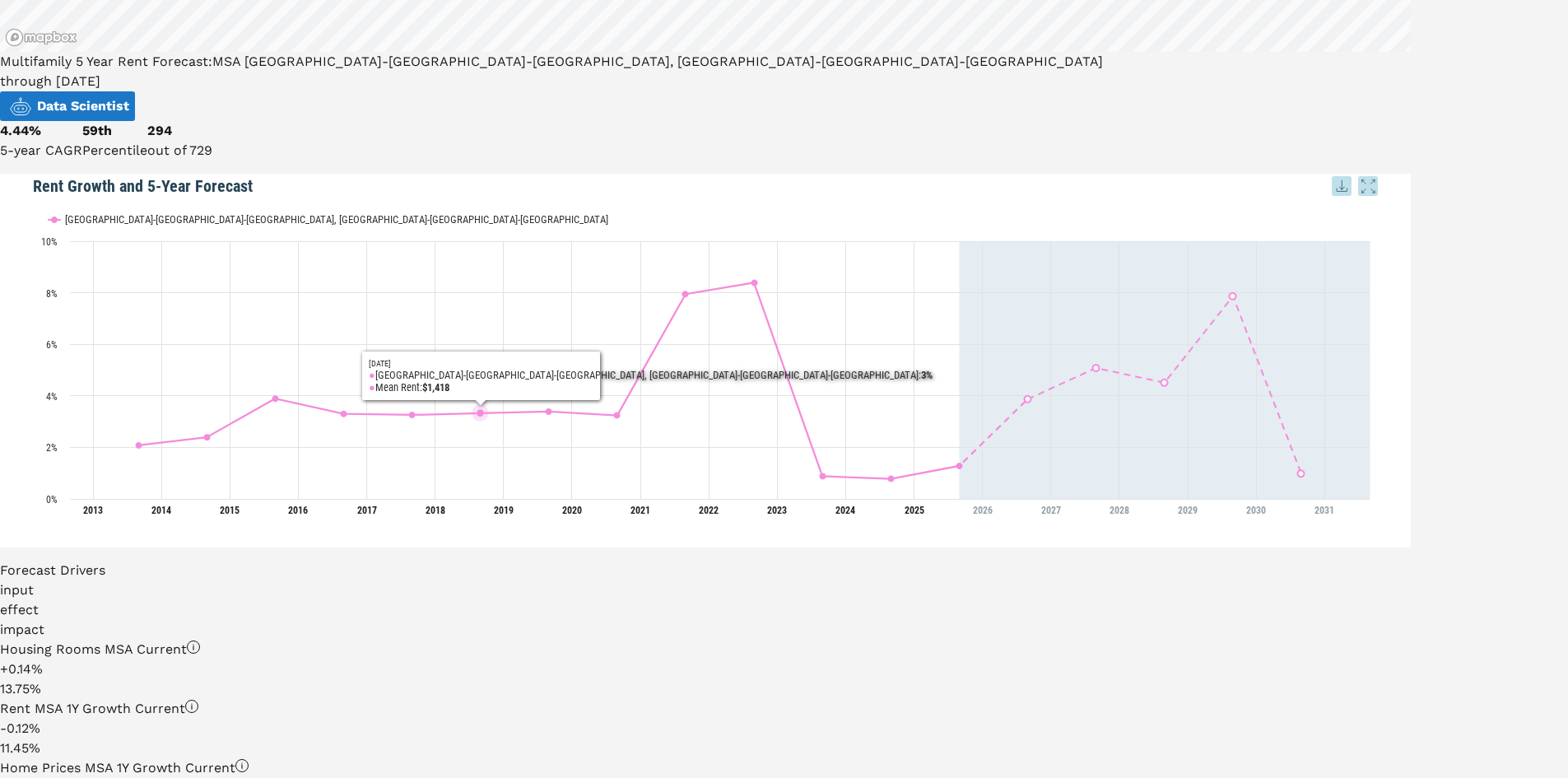
scroll to position [689, 0]
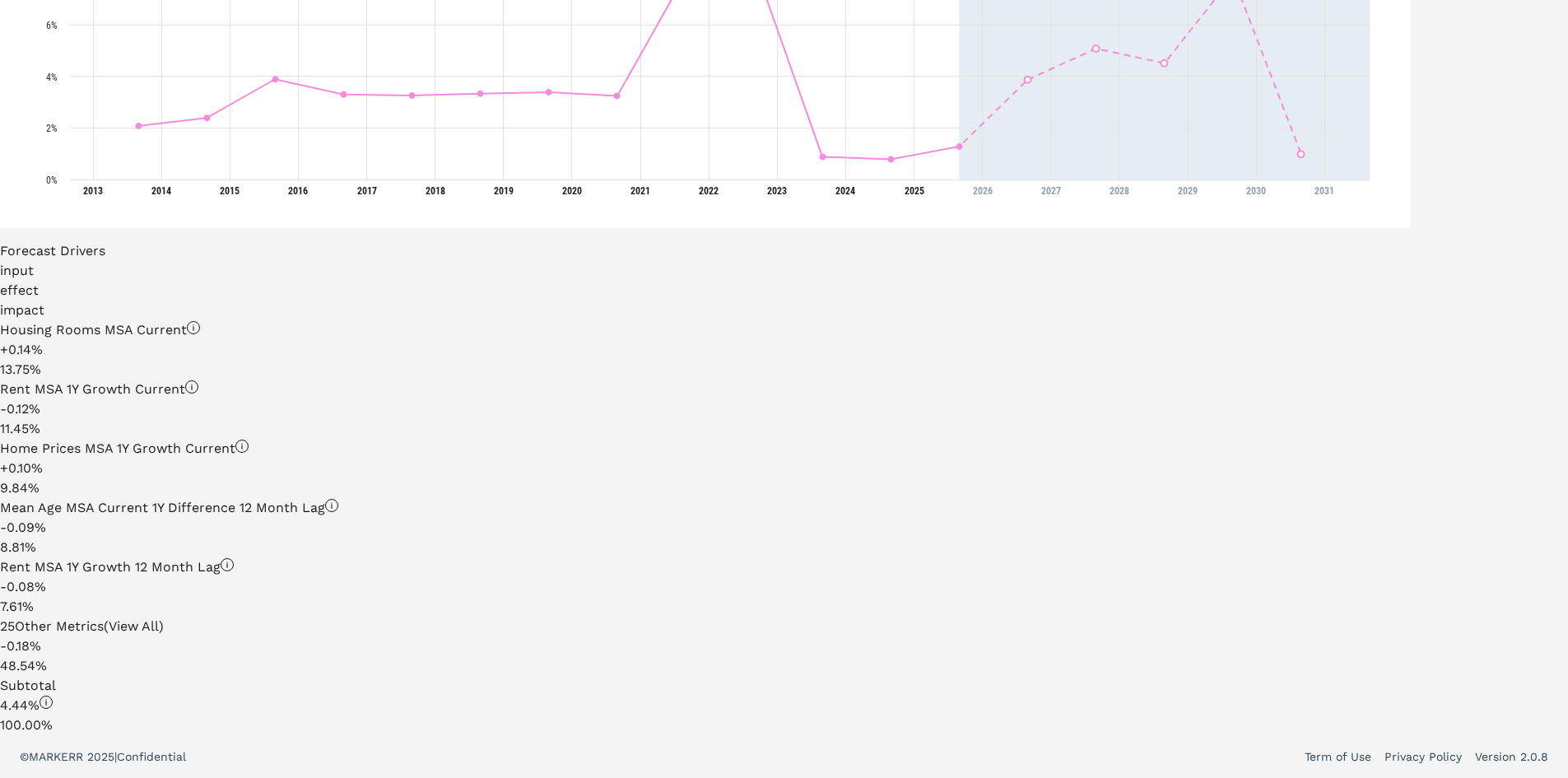
click at [249, 616] on div "25 Other Metrics (View All)" at bounding box center [705, 626] width 1411 height 20
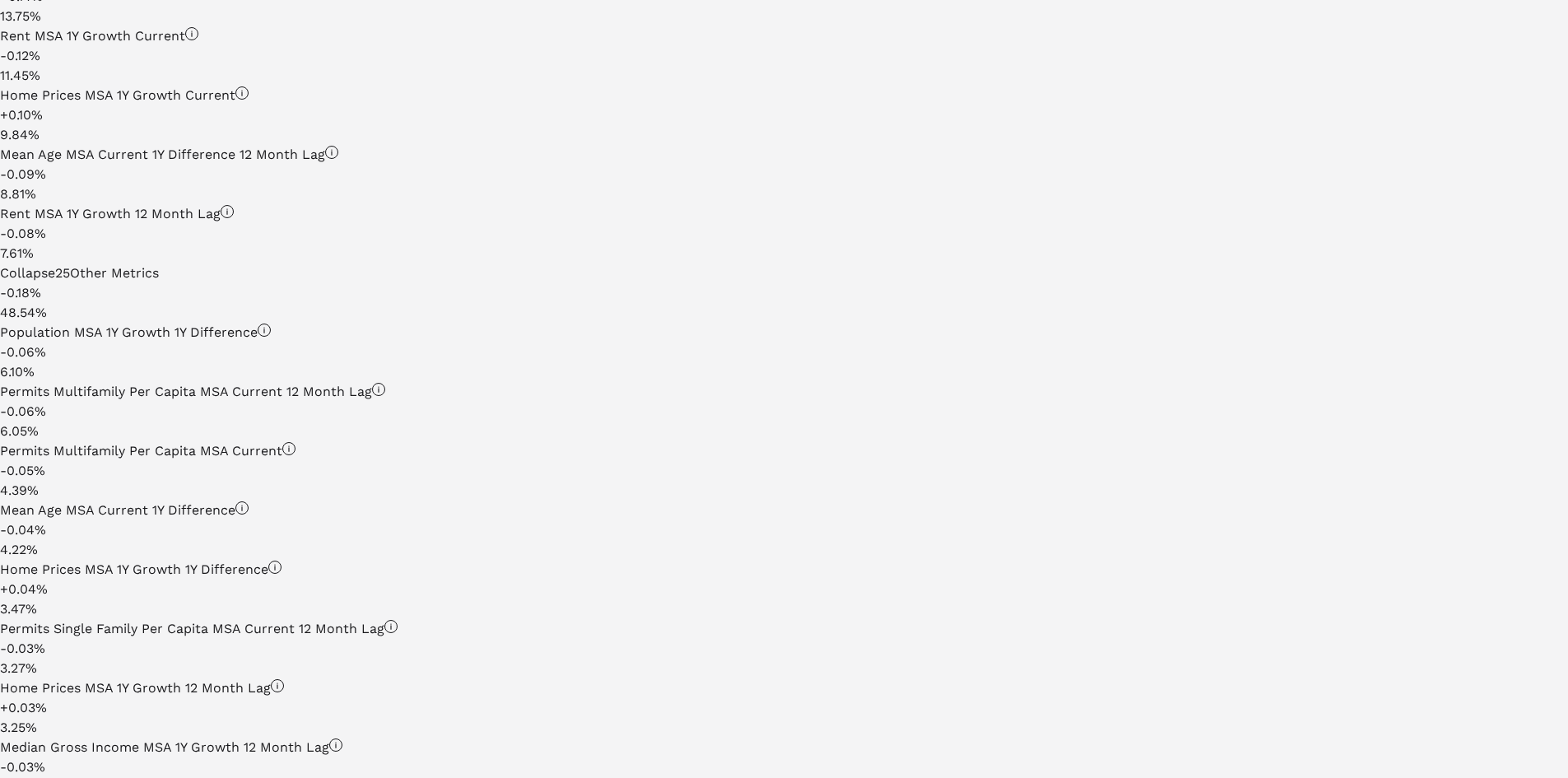
drag, startPoint x: 493, startPoint y: 421, endPoint x: 472, endPoint y: 463, distance: 47.0
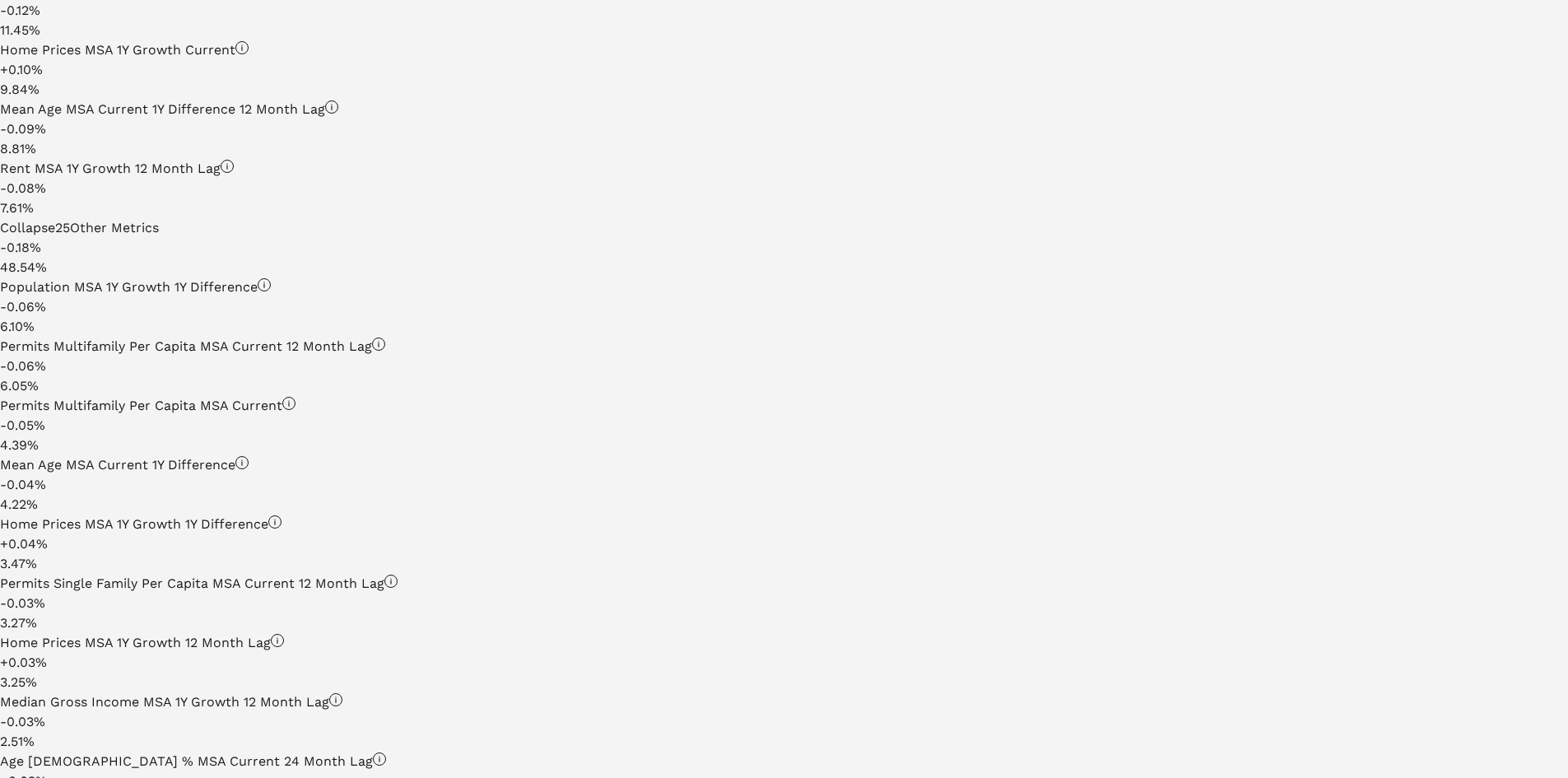
drag, startPoint x: 472, startPoint y: 463, endPoint x: 458, endPoint y: 507, distance: 46.2
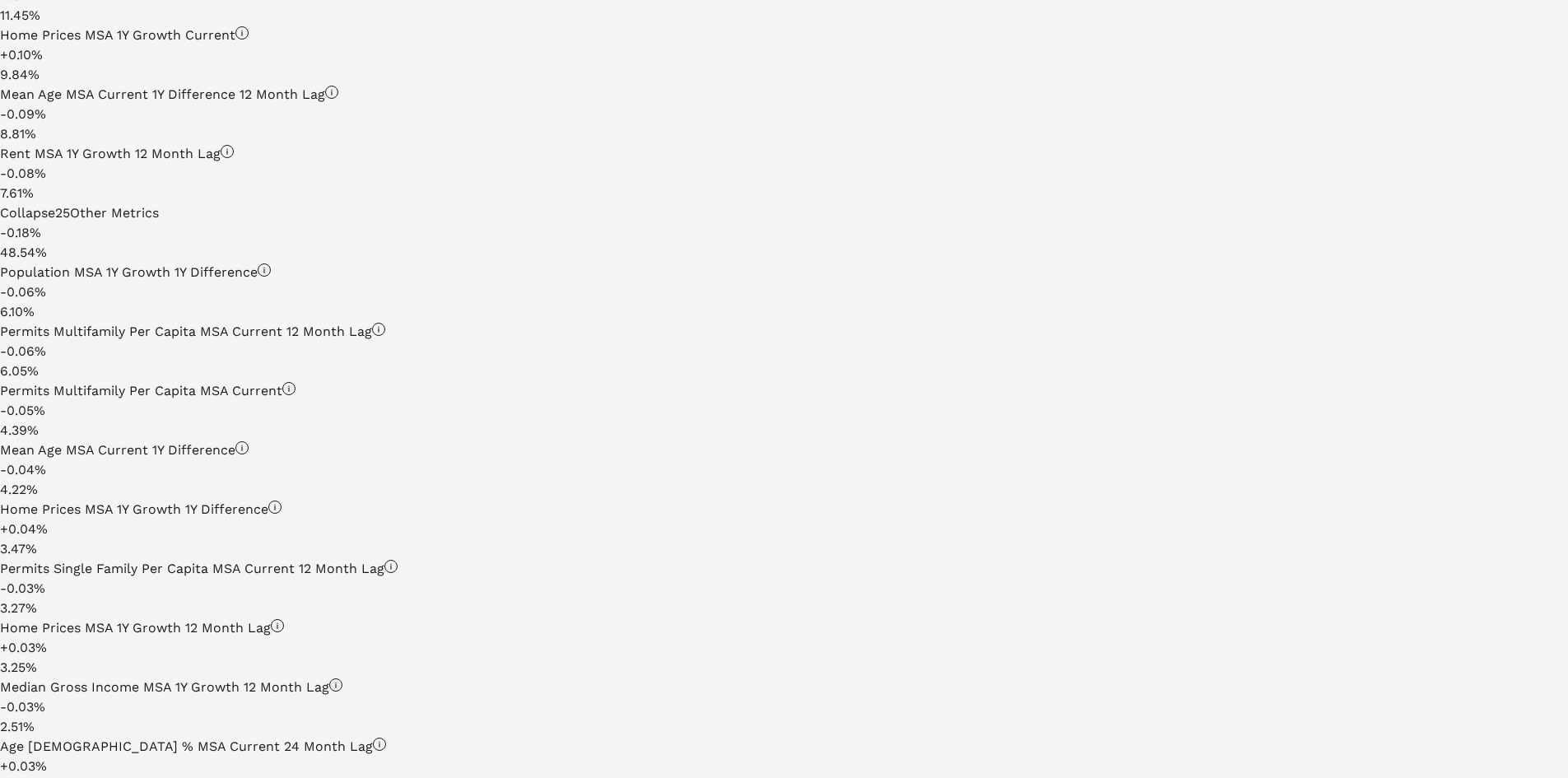
click at [1228, 543] on div "3.47 %" at bounding box center [705, 550] width 1411 height 20
click at [370, 520] on div "Home Prices MSA 1Y Growth 1Y Difference" at bounding box center [705, 510] width 1411 height 20
click at [281, 514] on icon at bounding box center [274, 507] width 13 height 13
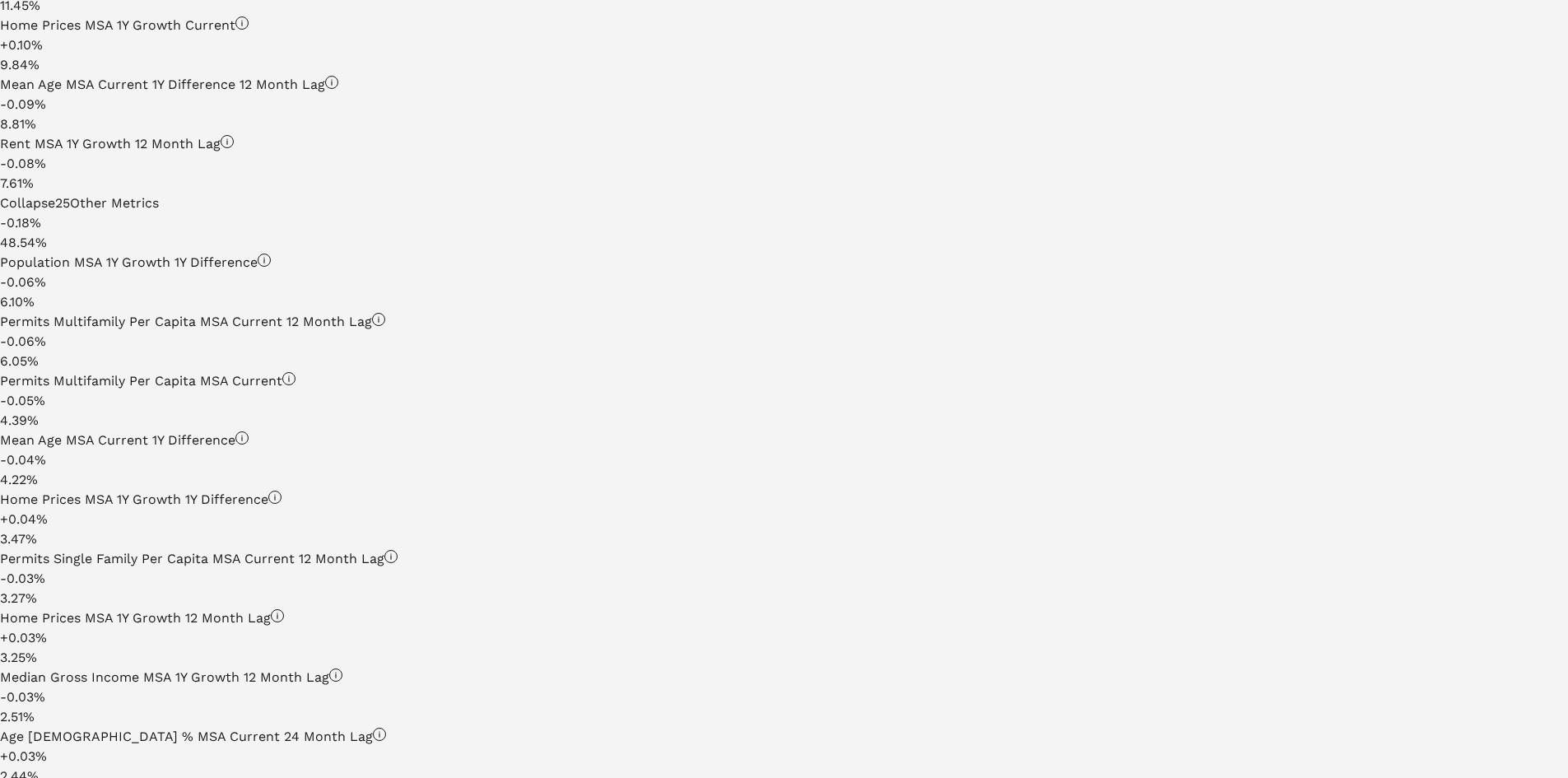
scroll to position [1082, 0]
drag, startPoint x: 413, startPoint y: 522, endPoint x: 413, endPoint y: 537, distance: 15.0
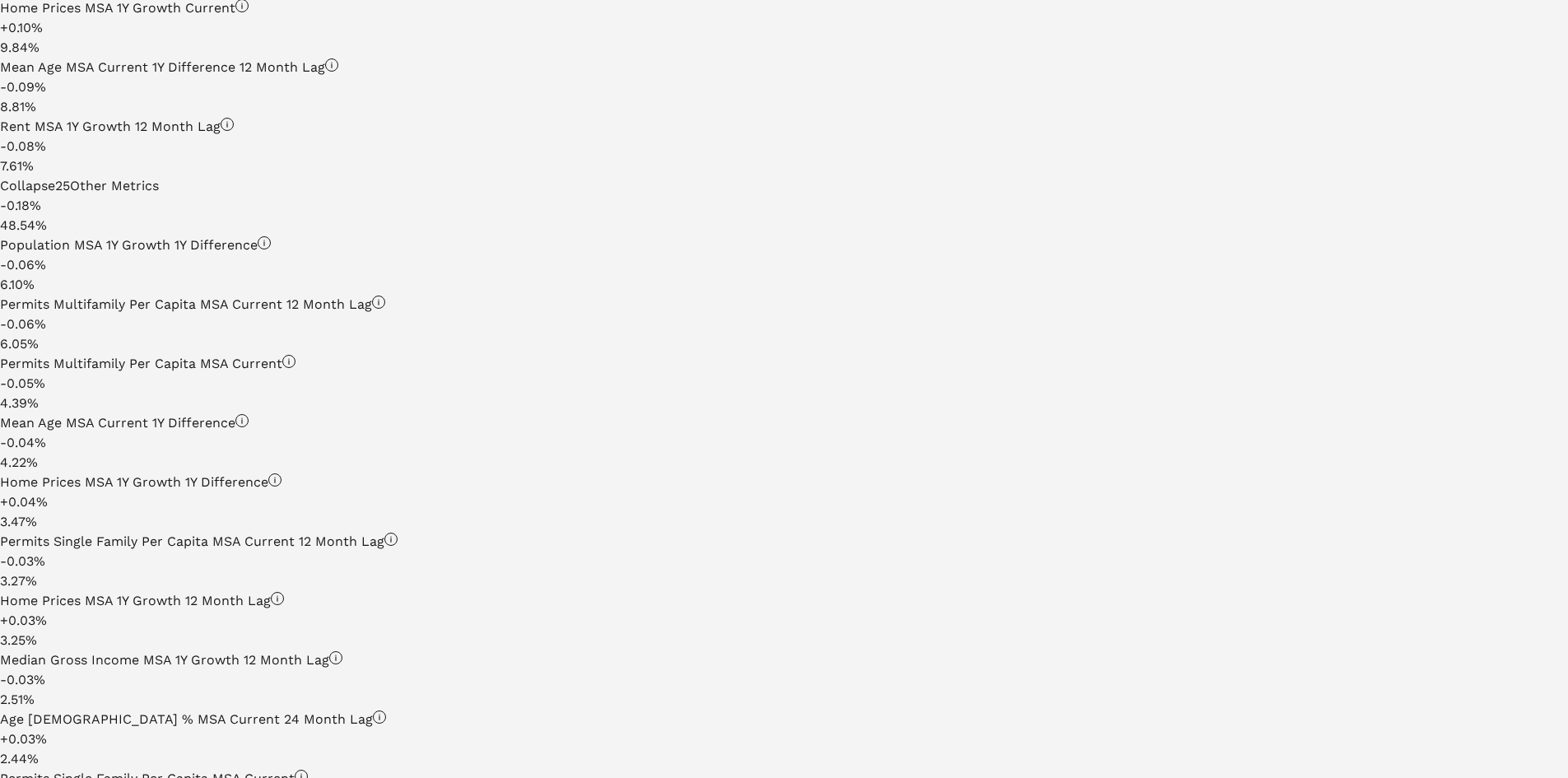
scroll to position [1101, 0]
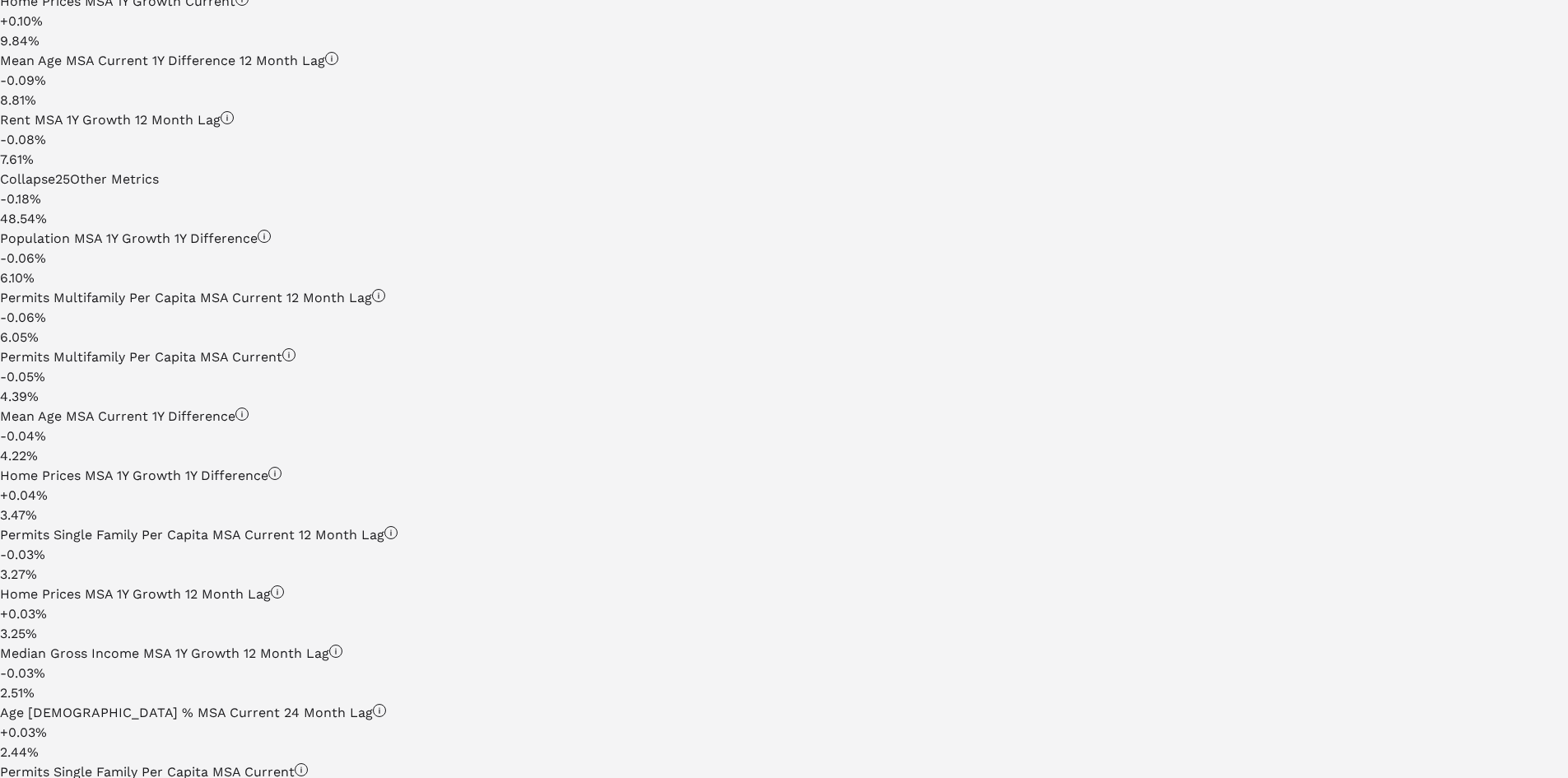
drag, startPoint x: 409, startPoint y: 514, endPoint x: 423, endPoint y: 555, distance: 43.3
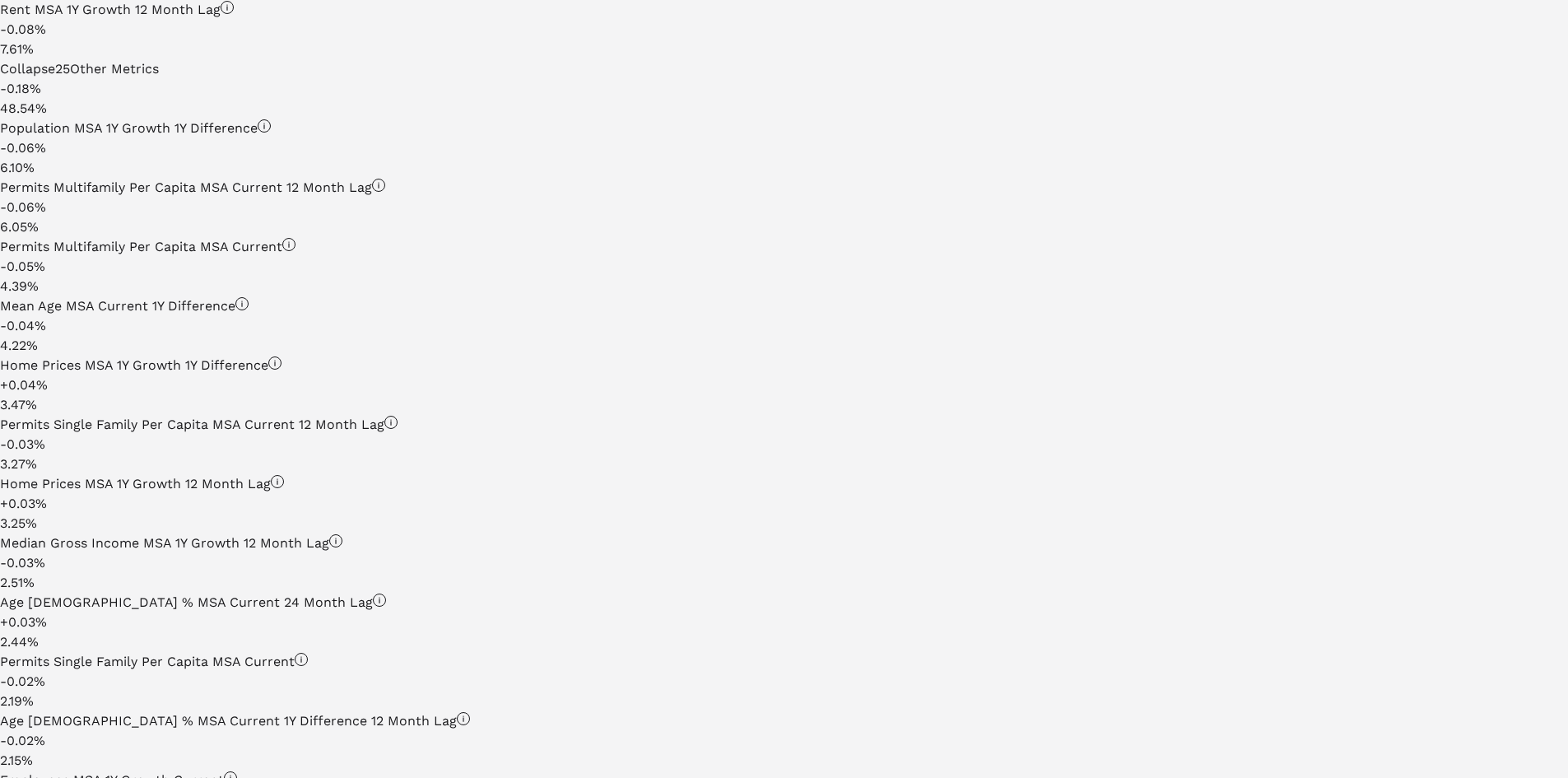
scroll to position [1273, 0]
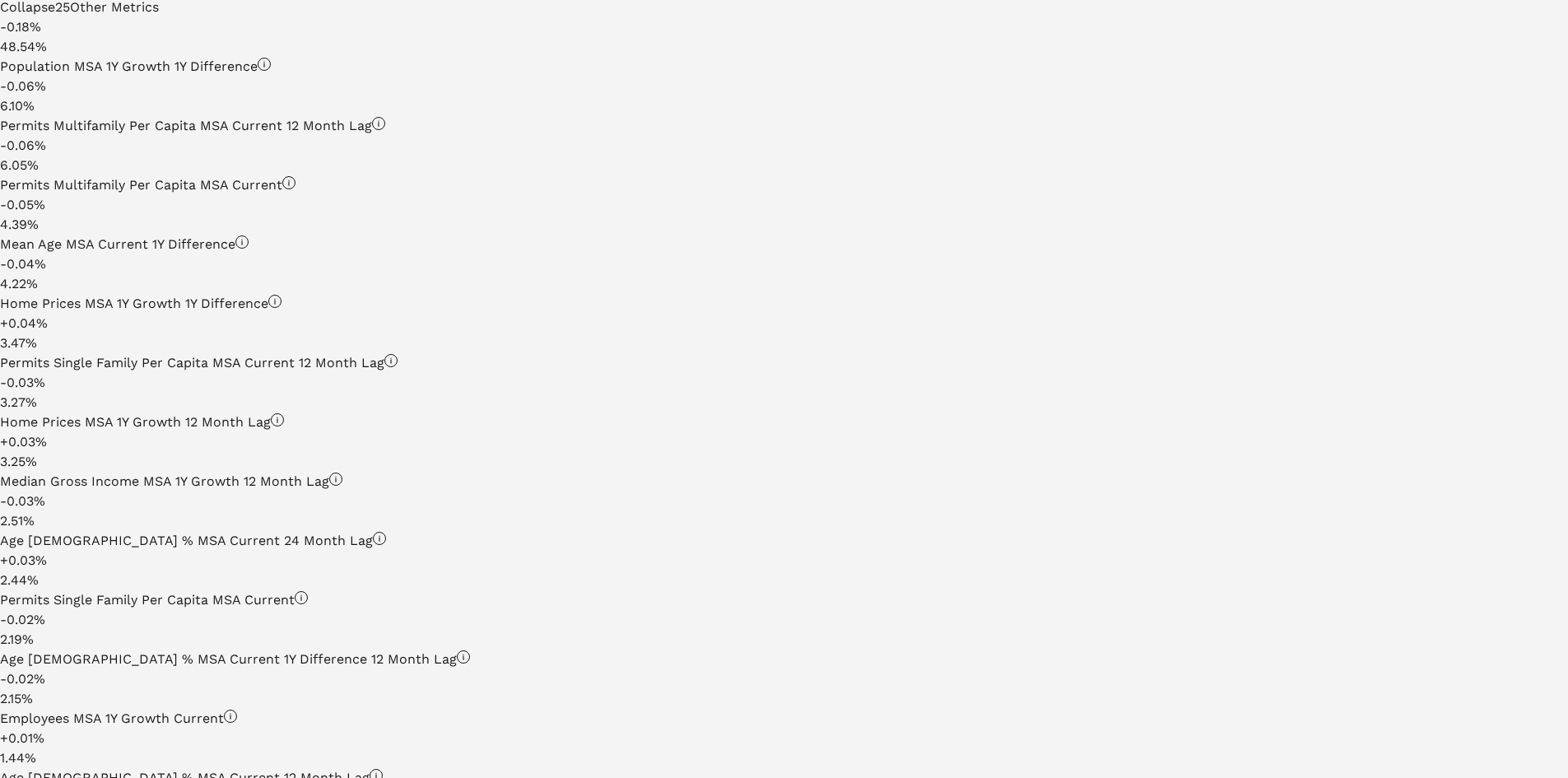
drag, startPoint x: 475, startPoint y: 536, endPoint x: 467, endPoint y: 556, distance: 21.5
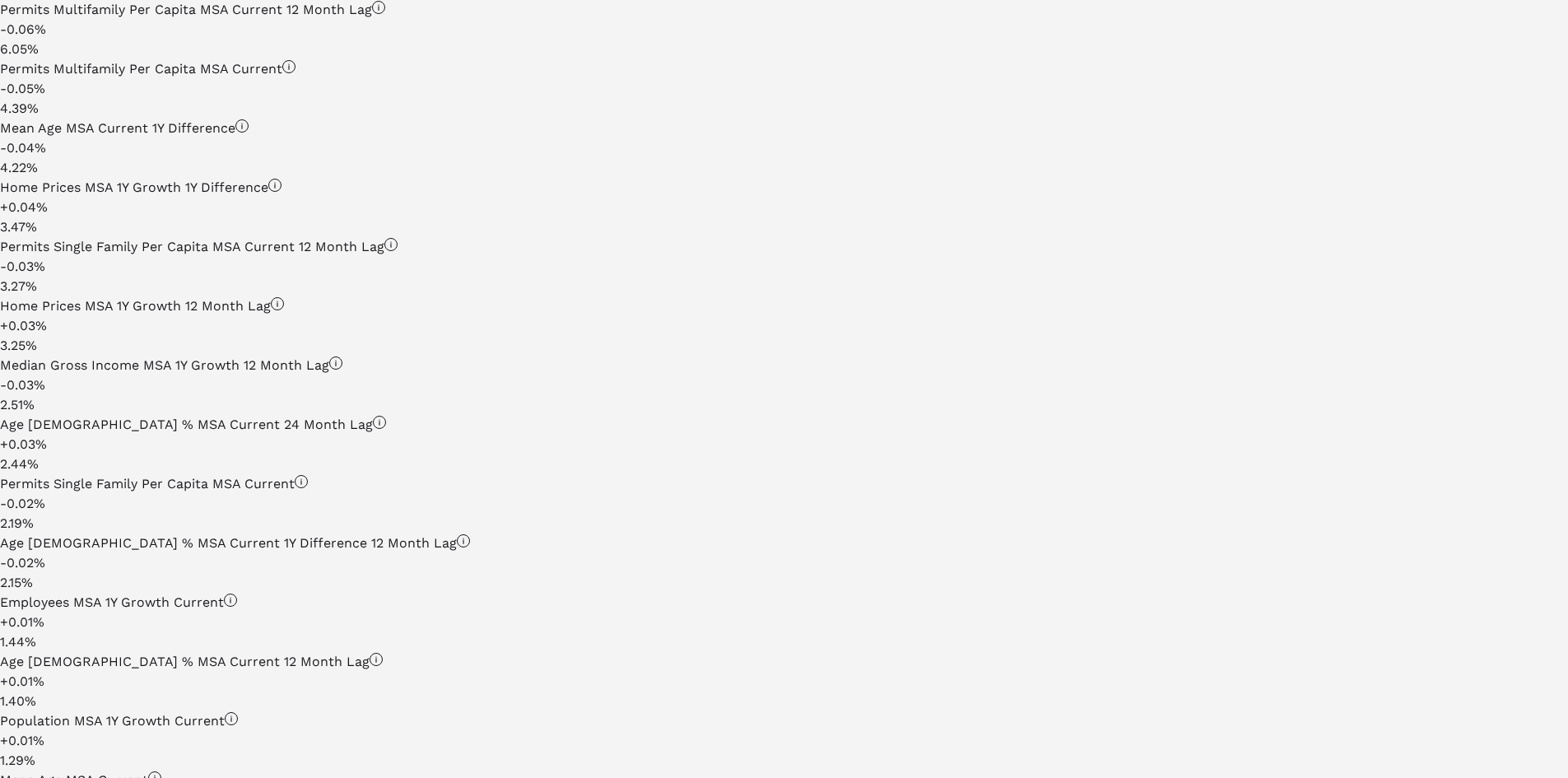
scroll to position [1460, 0]
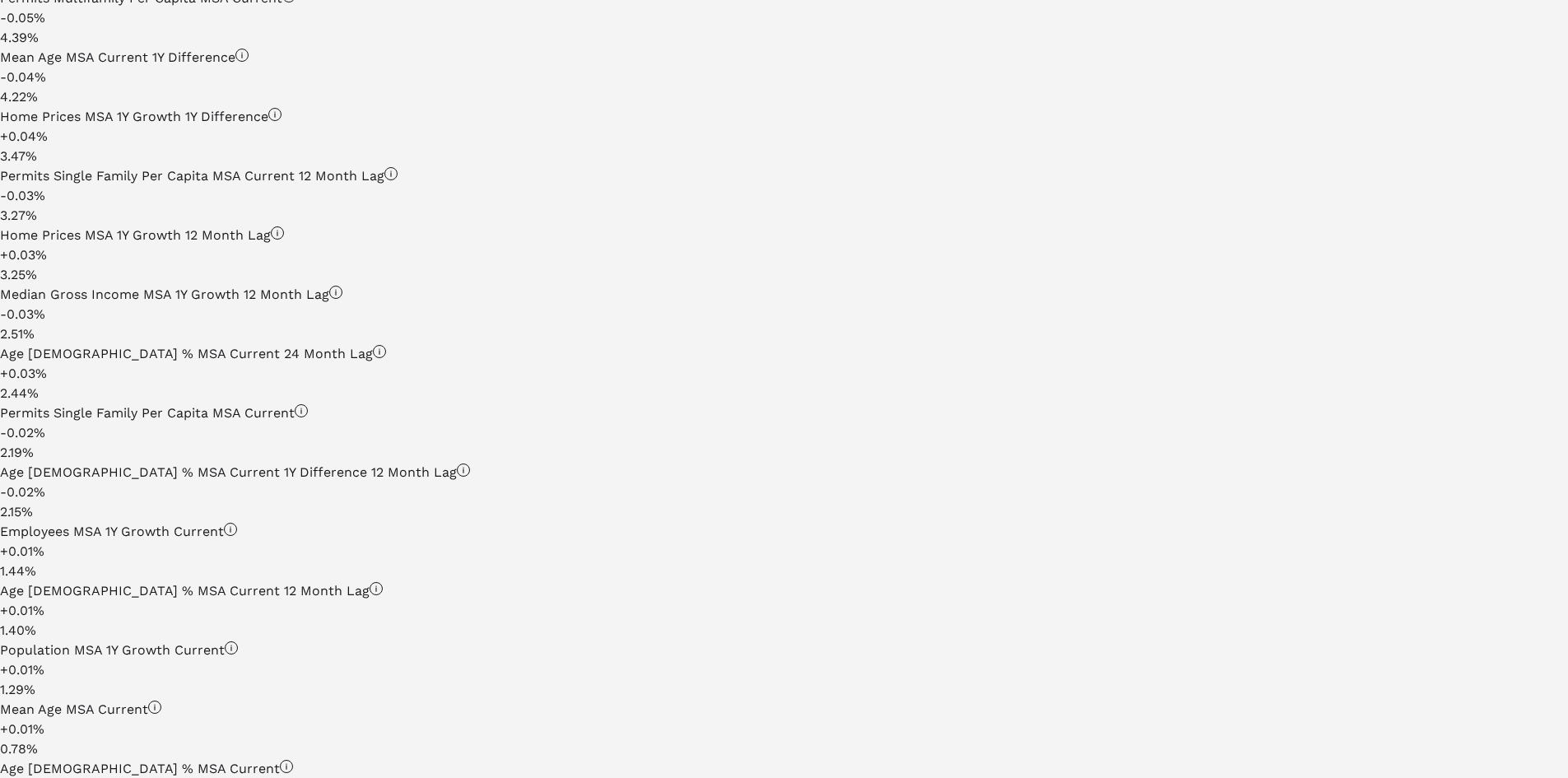
drag, startPoint x: 466, startPoint y: 470, endPoint x: 457, endPoint y: 517, distance: 47.9
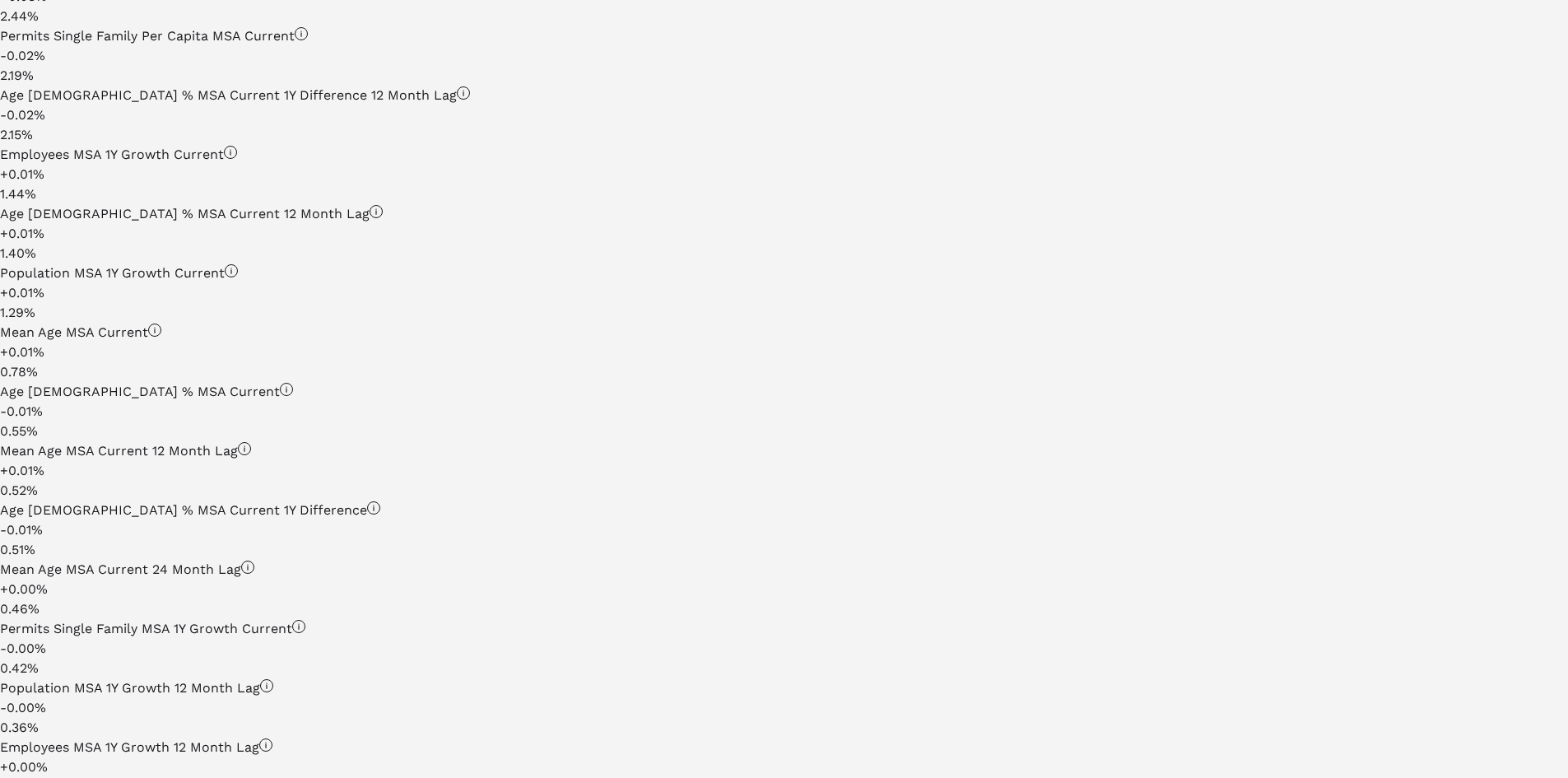
drag, startPoint x: 462, startPoint y: 489, endPoint x: 455, endPoint y: 569, distance: 80.3
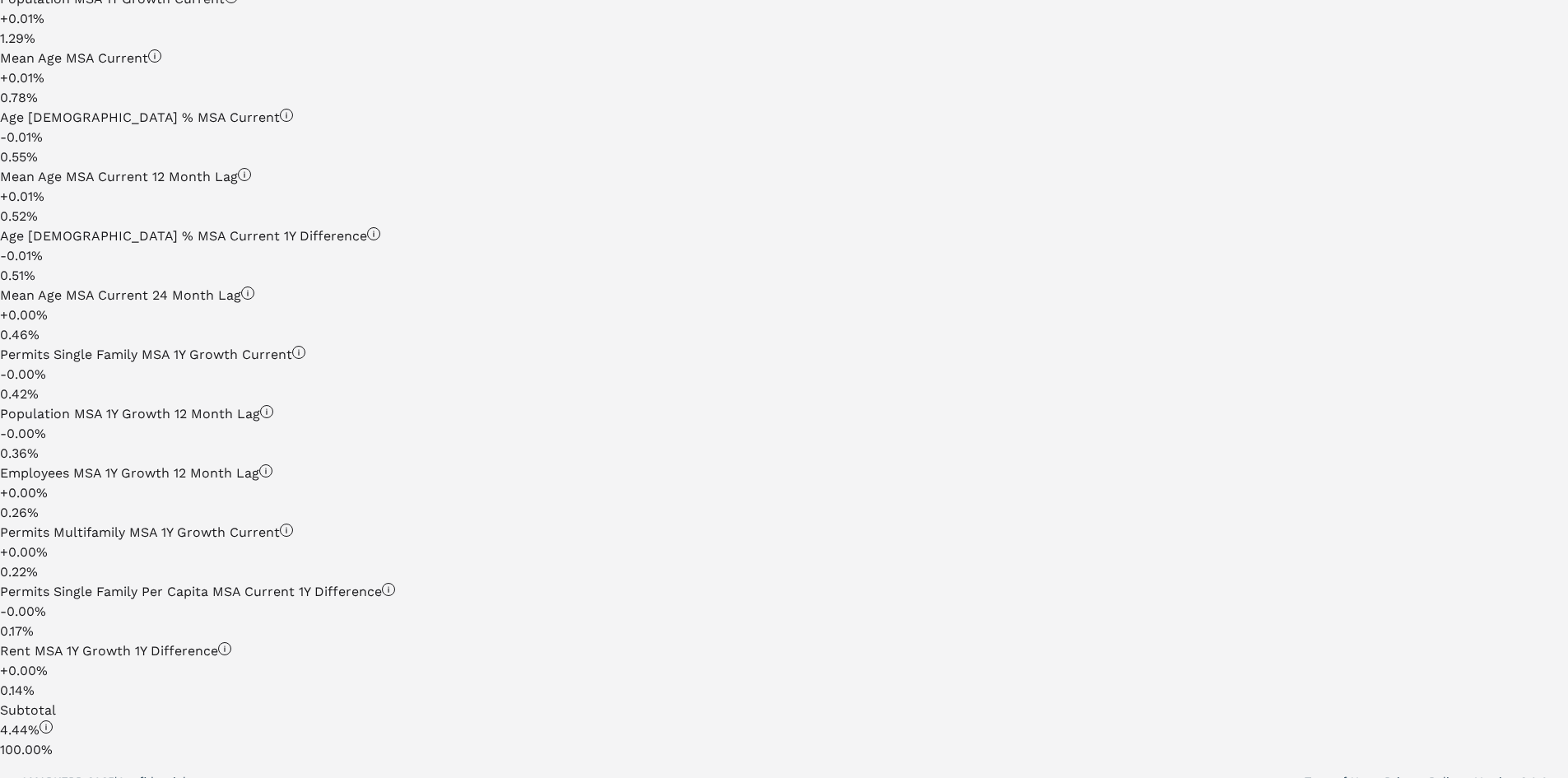
drag, startPoint x: 448, startPoint y: 590, endPoint x: 445, endPoint y: 627, distance: 37.1
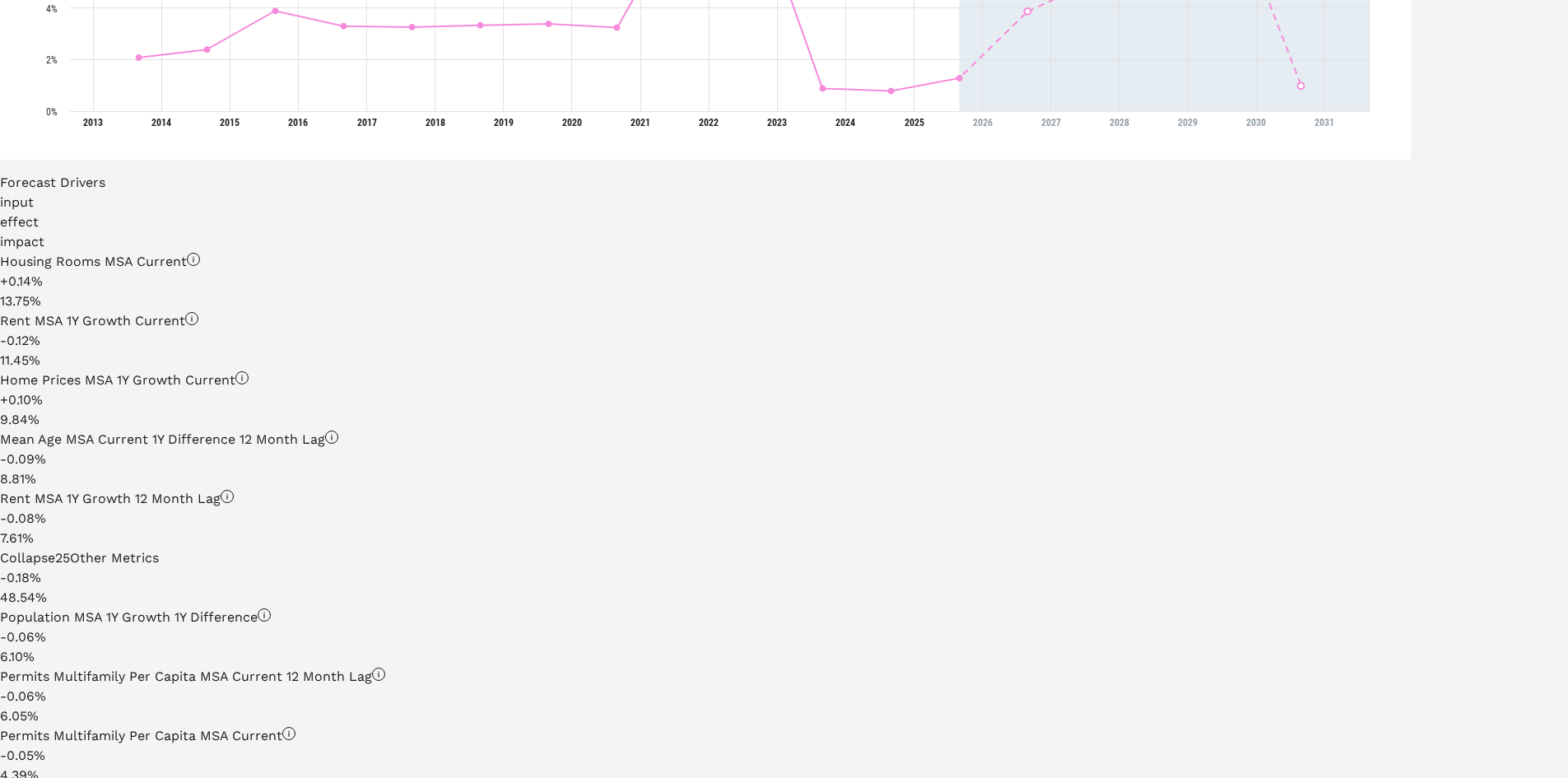
drag, startPoint x: 453, startPoint y: 565, endPoint x: 450, endPoint y: 393, distance: 172.0
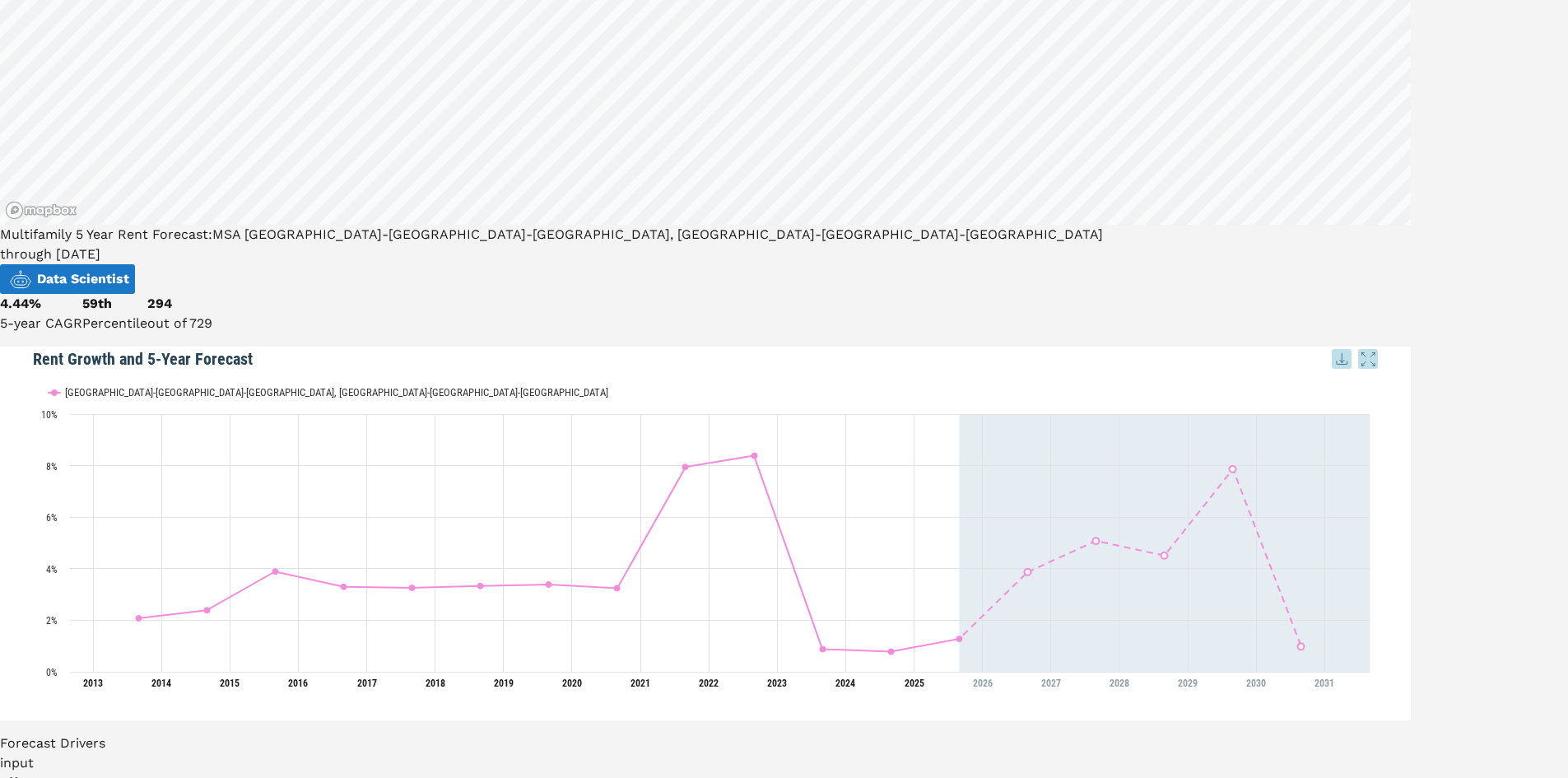
drag, startPoint x: 504, startPoint y: 394, endPoint x: 504, endPoint y: 257, distance: 137.0
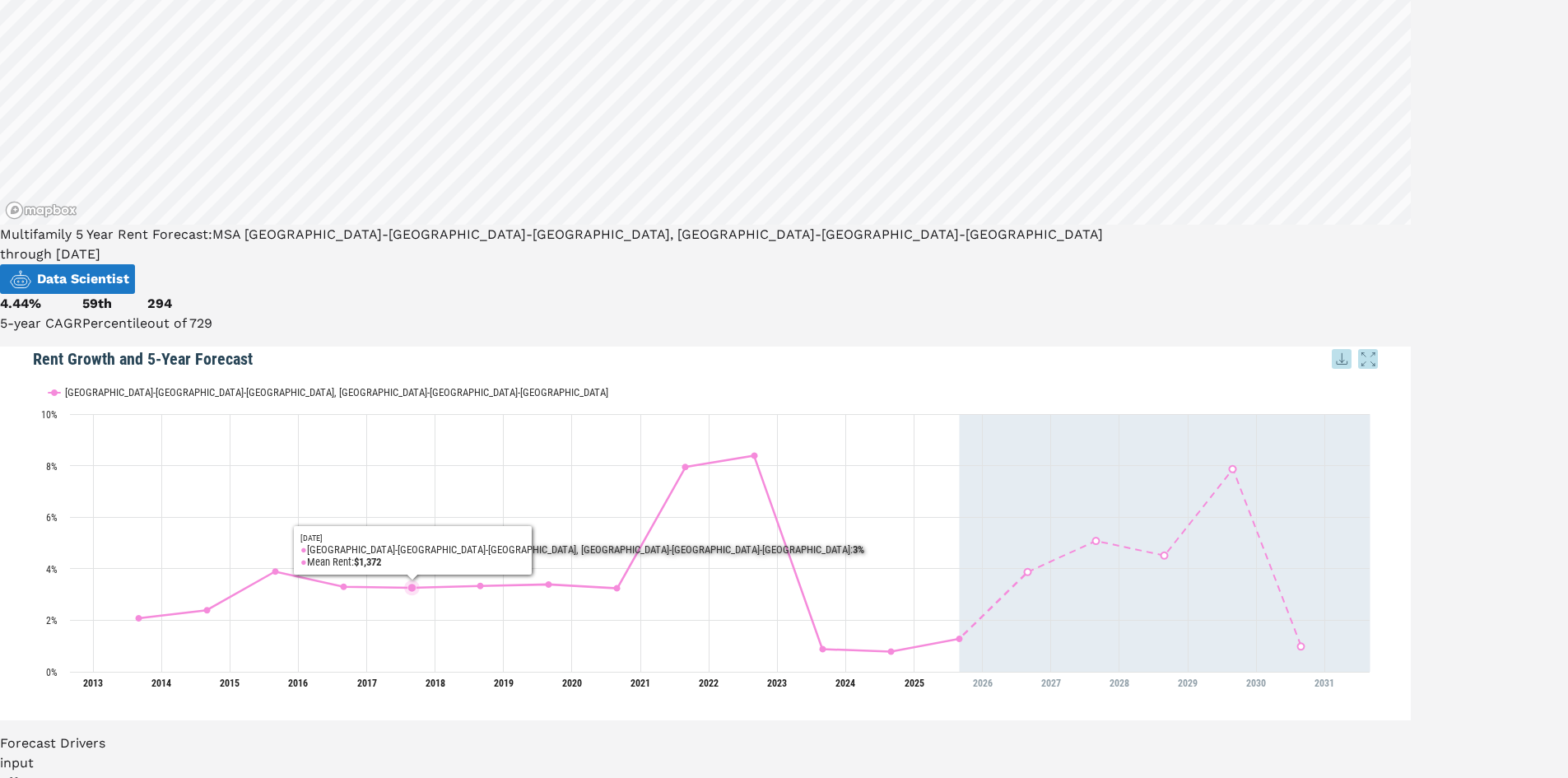
scroll to position [116, 0]
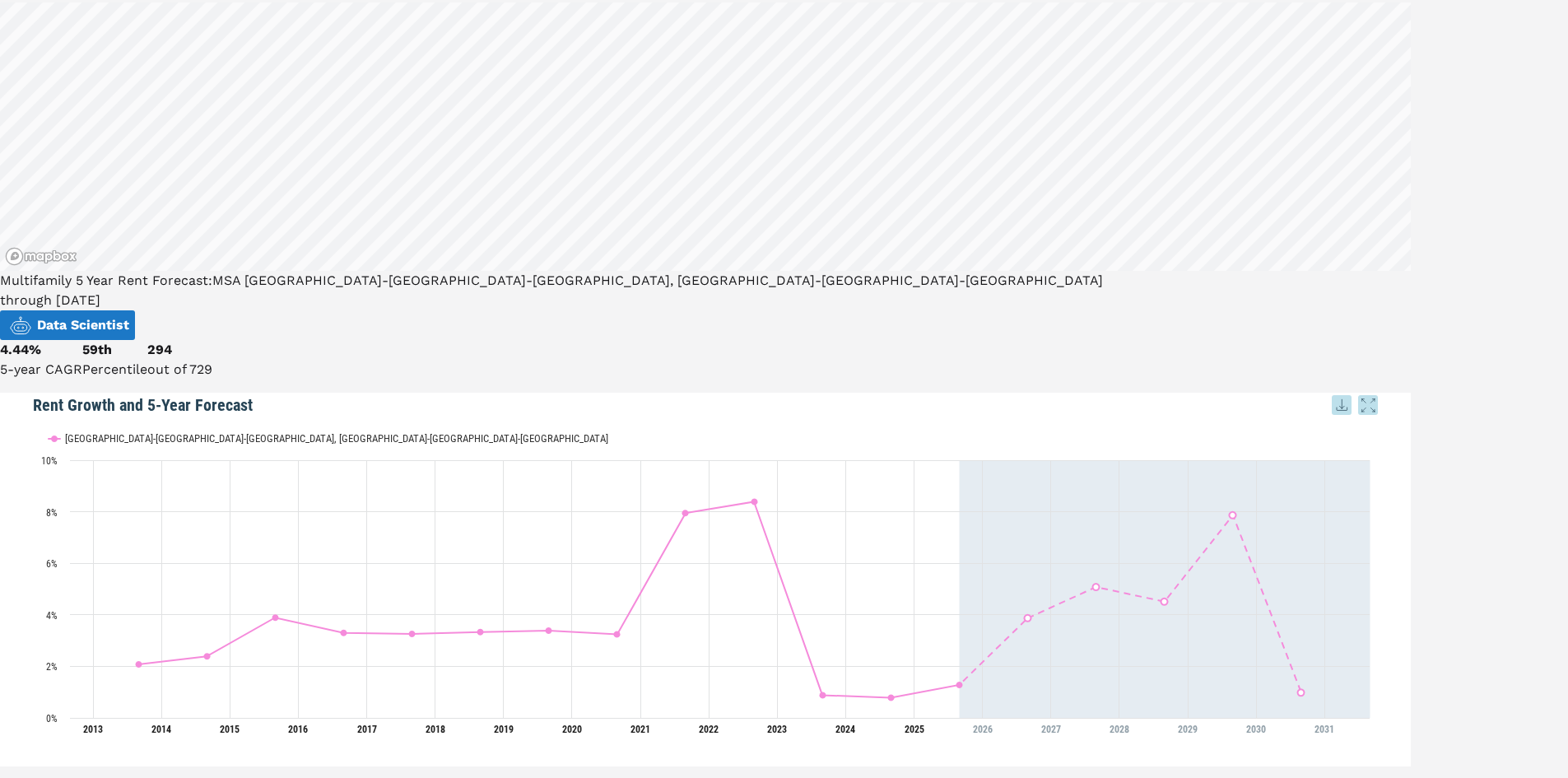
click at [130, 315] on span "Data Scientist" at bounding box center [83, 325] width 92 height 20
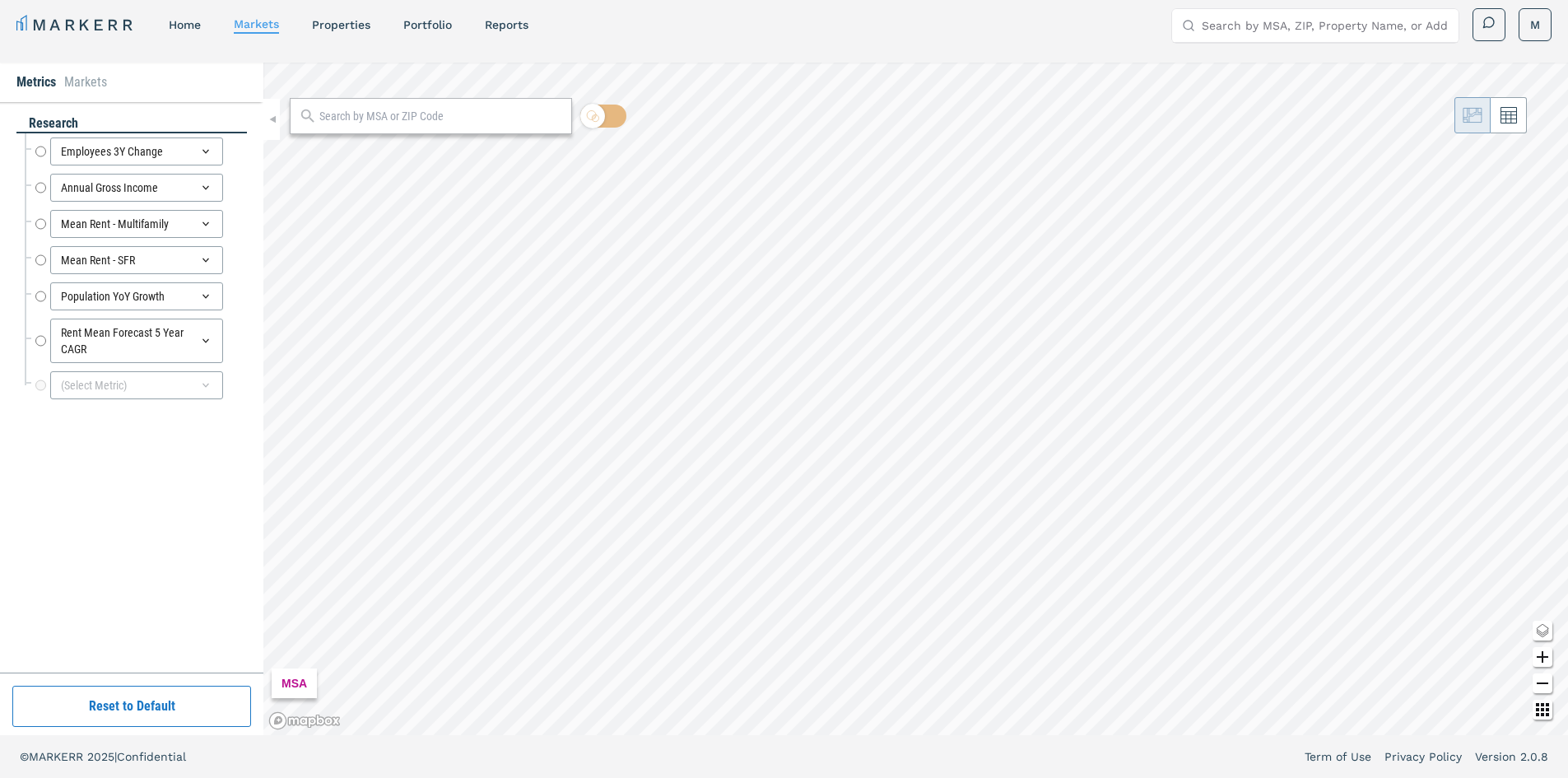
radio input "true"
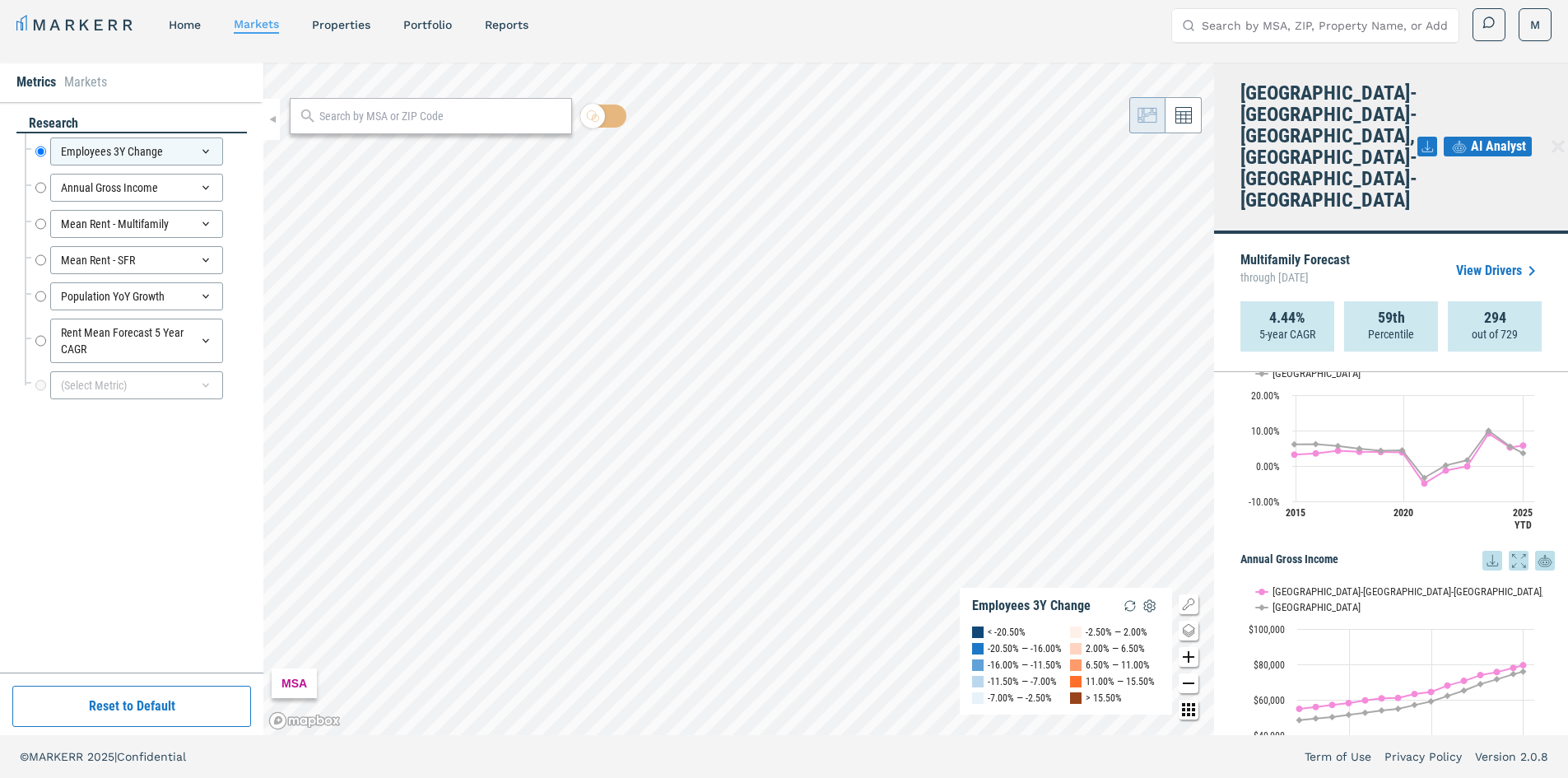
scroll to position [368, 0]
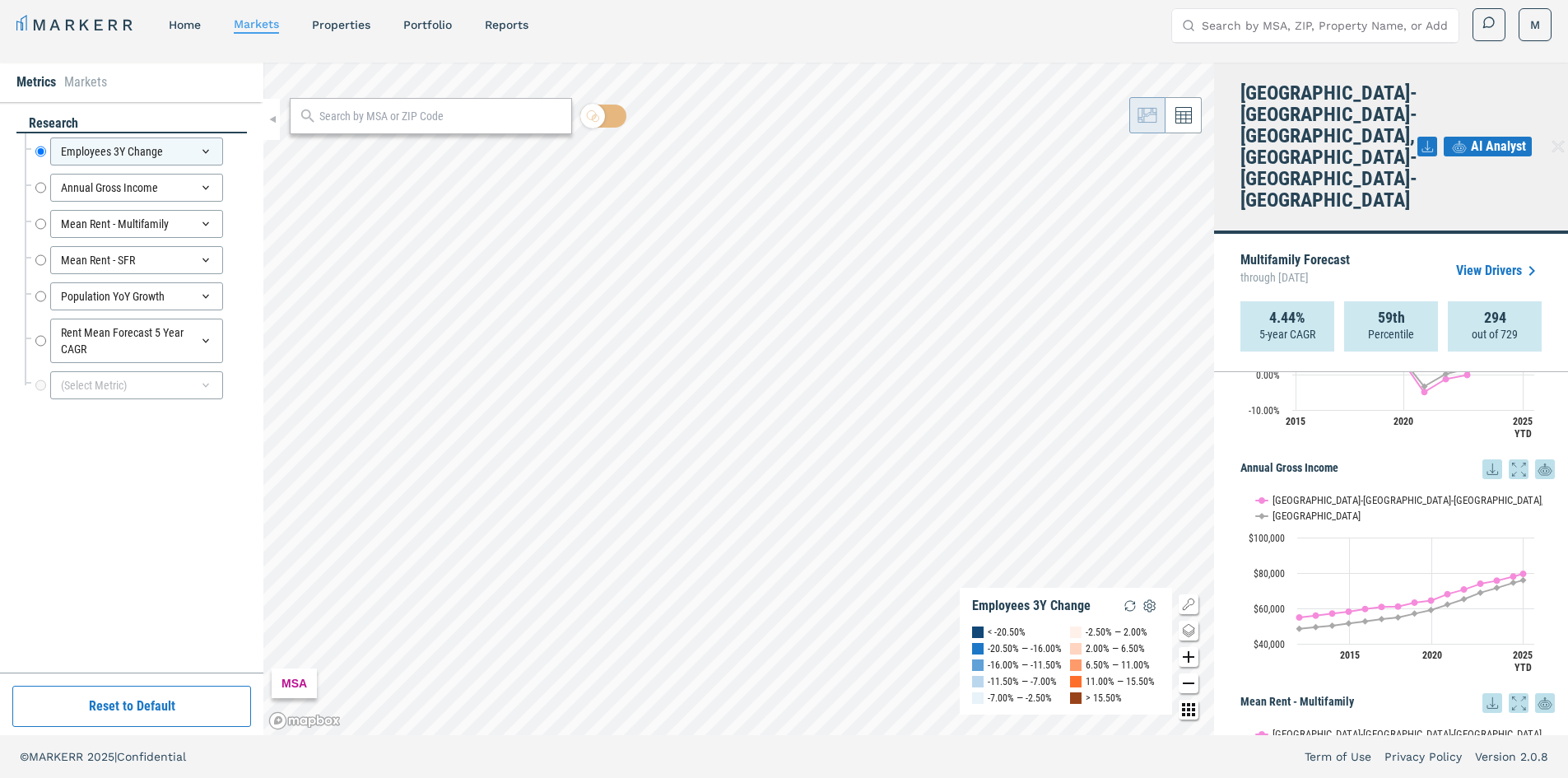
drag, startPoint x: 1229, startPoint y: 384, endPoint x: 1236, endPoint y: 464, distance: 80.3
